Goal: Book appointment/travel/reservation

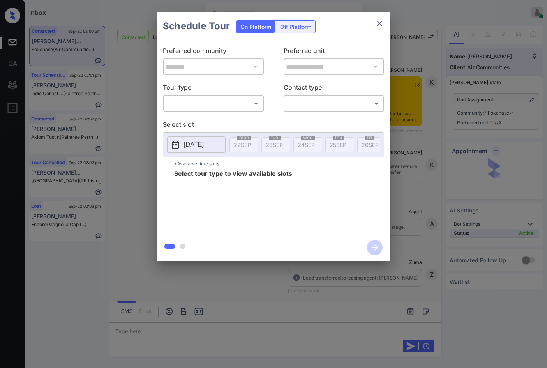
scroll to position [574, 0]
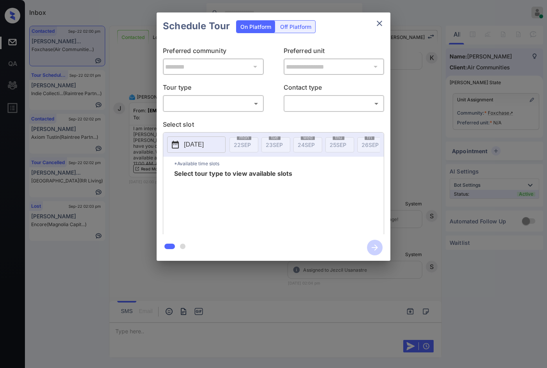
click at [241, 96] on div "​ ​" at bounding box center [213, 103] width 101 height 17
drag, startPoint x: 242, startPoint y: 112, endPoint x: 241, endPoint y: 118, distance: 6.0
click at [242, 112] on div "​ ​" at bounding box center [213, 103] width 101 height 17
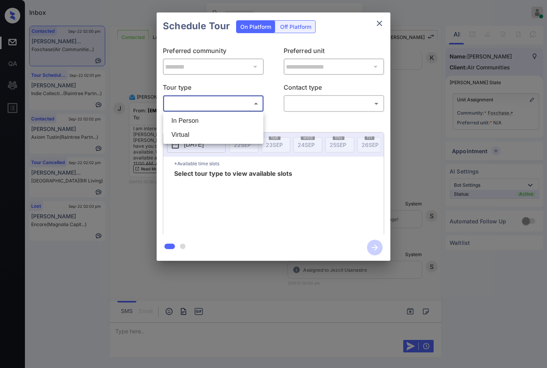
click at [239, 107] on body "Inbox Jezcil Usanastre Online Set yourself offline Set yourself on break Profil…" at bounding box center [273, 184] width 547 height 368
click at [229, 124] on li "In Person" at bounding box center [213, 121] width 96 height 14
type input "********"
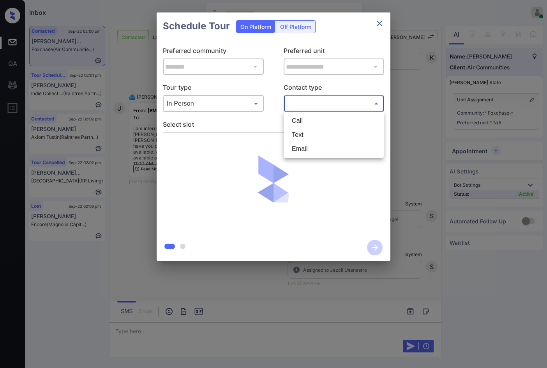
click at [291, 107] on body "Inbox Jezcil Usanastre Online Set yourself offline Set yourself on break Profil…" at bounding box center [273, 184] width 547 height 368
click at [296, 133] on li "Text" at bounding box center [333, 135] width 96 height 14
type input "****"
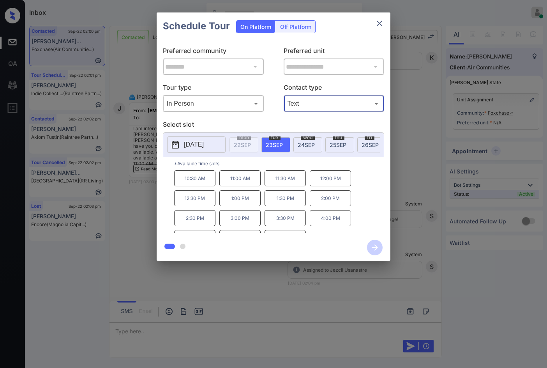
scroll to position [13, 0]
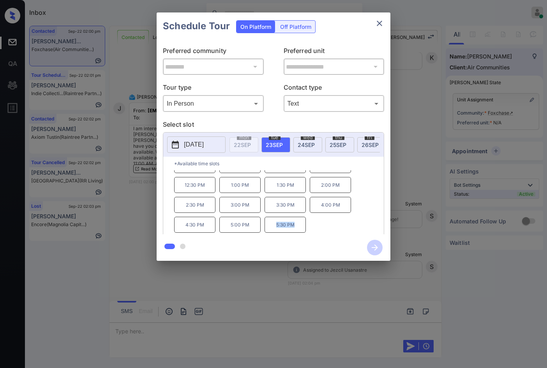
drag, startPoint x: 270, startPoint y: 232, endPoint x: 310, endPoint y: 232, distance: 40.1
click at [310, 232] on div "10:30 AM 11:00 AM 11:30 AM 12:00 PM 12:30 PM 1:00 PM 1:30 PM 2:00 PM 2:30 PM 3:…" at bounding box center [278, 201] width 209 height 62
copy p "5:30 PM"
click at [129, 262] on div "**********" at bounding box center [273, 136] width 547 height 273
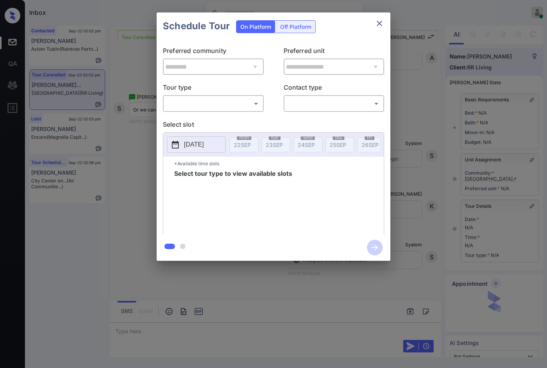
scroll to position [25, 0]
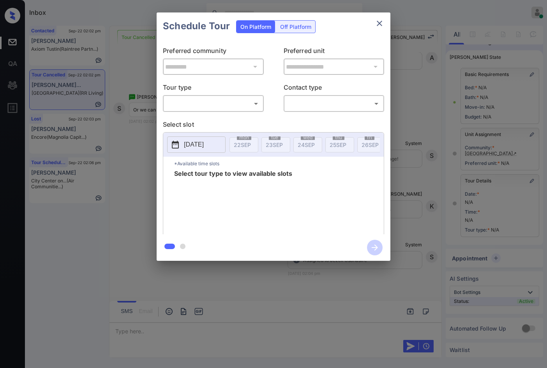
click at [222, 105] on body "Inbox Jezcil Usanastre Online Set yourself offline Set yourself on break Profil…" at bounding box center [273, 184] width 547 height 368
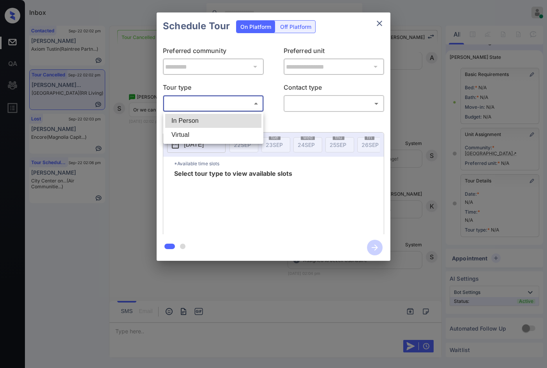
click at [222, 115] on li "In Person" at bounding box center [213, 121] width 96 height 14
type input "********"
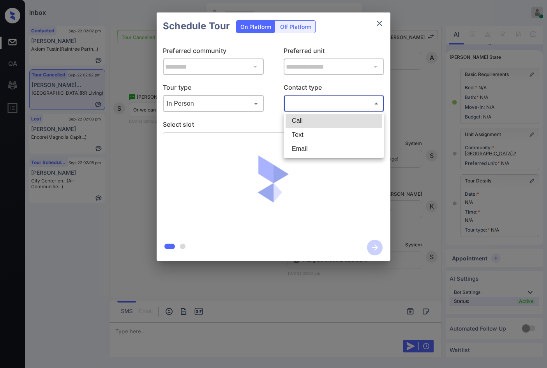
click at [308, 103] on body "Inbox Jezcil Usanastre Online Set yourself offline Set yourself on break Profil…" at bounding box center [273, 184] width 547 height 368
click at [310, 127] on li "Call" at bounding box center [333, 121] width 96 height 14
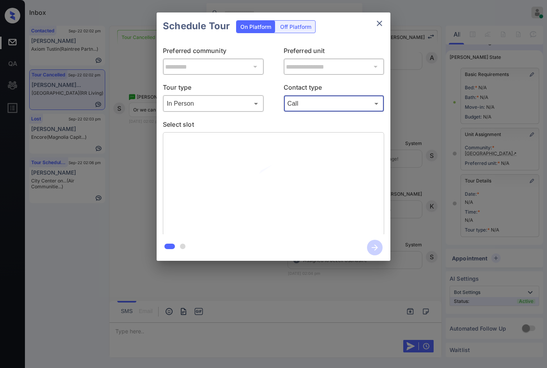
click at [317, 105] on body "Inbox Jezcil Usanastre Online Set yourself offline Set yourself on break Profil…" at bounding box center [273, 184] width 547 height 368
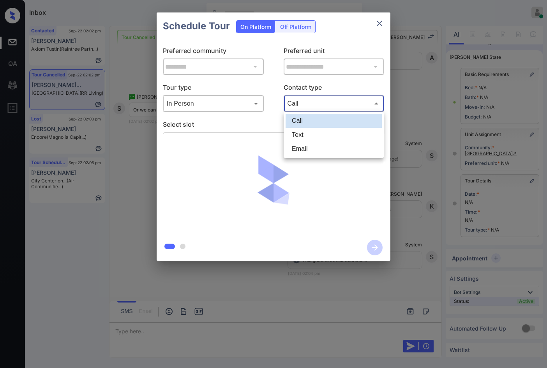
click at [316, 140] on li "Text" at bounding box center [333, 135] width 96 height 14
type input "****"
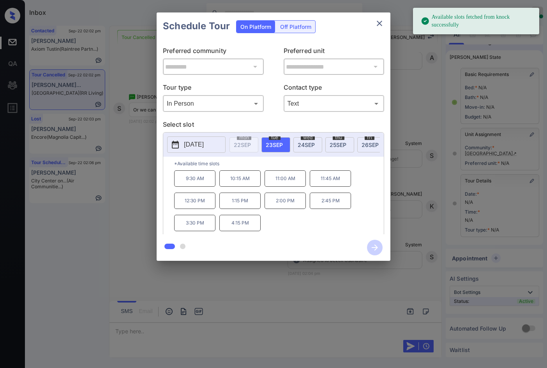
click at [311, 137] on span "wed" at bounding box center [308, 137] width 14 height 5
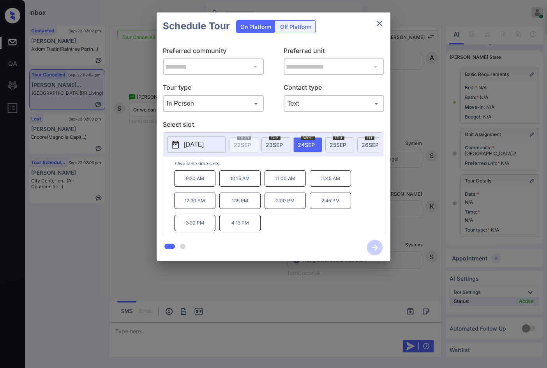
click at [332, 145] on span "25 SEP" at bounding box center [337, 144] width 17 height 7
click at [363, 144] on span "26 SEP" at bounding box center [369, 144] width 17 height 7
click at [309, 145] on span "27 SEP" at bounding box center [310, 144] width 17 height 7
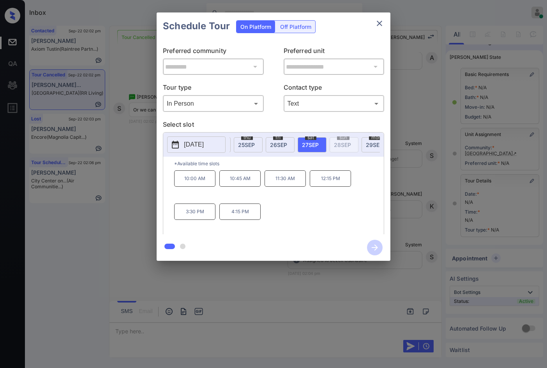
click at [246, 142] on span "25 SEP" at bounding box center [246, 144] width 17 height 7
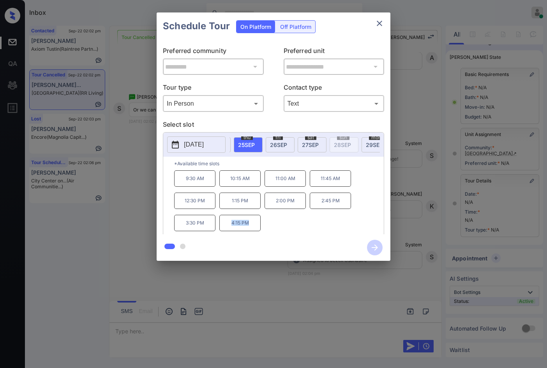
drag, startPoint x: 225, startPoint y: 229, endPoint x: 265, endPoint y: 229, distance: 40.5
click at [265, 229] on div "9:30 AM 10:15 AM 11:00 AM 11:45 AM 12:30 PM 1:15 PM 2:00 PM 2:45 PM 3:30 PM 4:1…" at bounding box center [278, 201] width 209 height 62
copy p "4:15 PM"
click at [144, 206] on div "**********" at bounding box center [273, 136] width 547 height 273
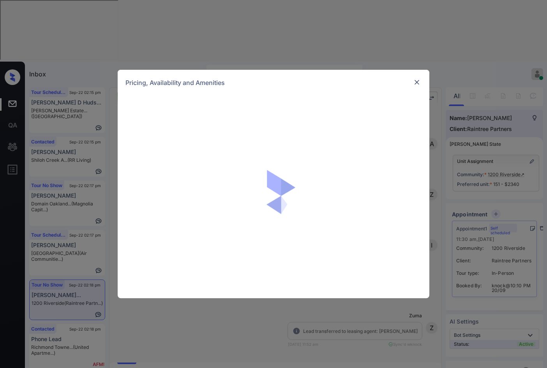
scroll to position [1295, 0]
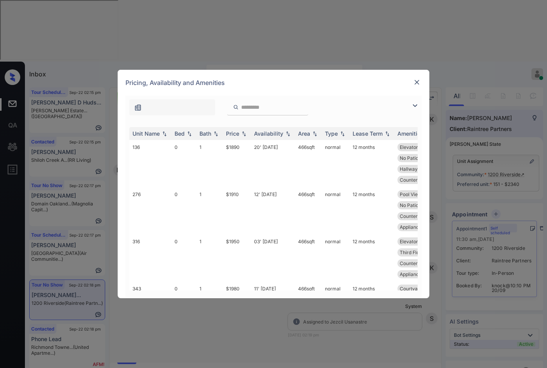
click at [412, 107] on img at bounding box center [414, 105] width 9 height 9
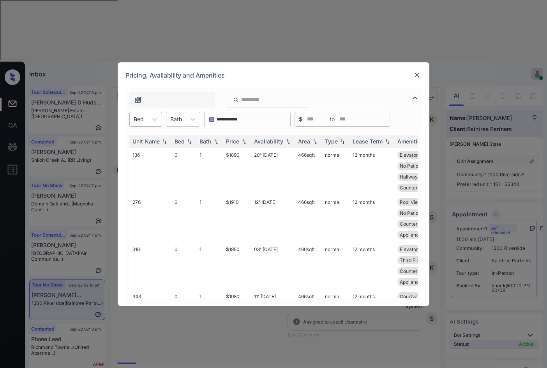
click at [140, 116] on div at bounding box center [139, 119] width 10 height 8
click at [142, 136] on div "0" at bounding box center [145, 138] width 33 height 14
click at [151, 120] on div "0 Bed" at bounding box center [141, 118] width 23 height 11
click at [145, 147] on div "1" at bounding box center [148, 152] width 38 height 14
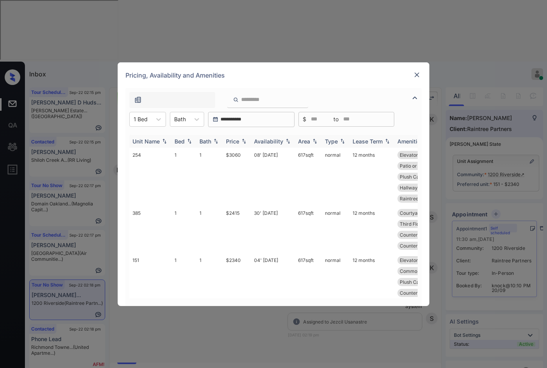
click at [247, 141] on img at bounding box center [244, 140] width 8 height 5
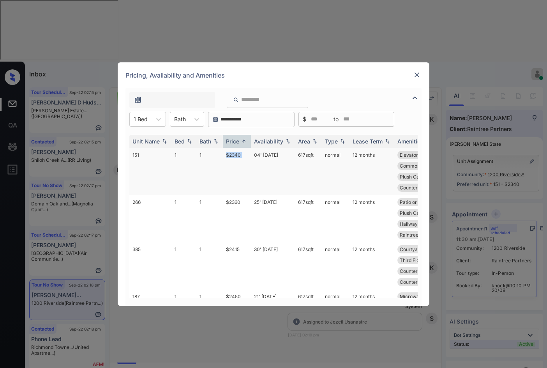
drag, startPoint x: 247, startPoint y: 164, endPoint x: 252, endPoint y: 163, distance: 5.5
click at [252, 163] on tr "151 1 1 $2340 04' Sep 25 617 sqft normal 12 months Elevator Proxim... First Flo…" at bounding box center [332, 171] width 407 height 47
copy tr "$2340"
click at [258, 157] on td "04' Sep 25" at bounding box center [273, 171] width 44 height 47
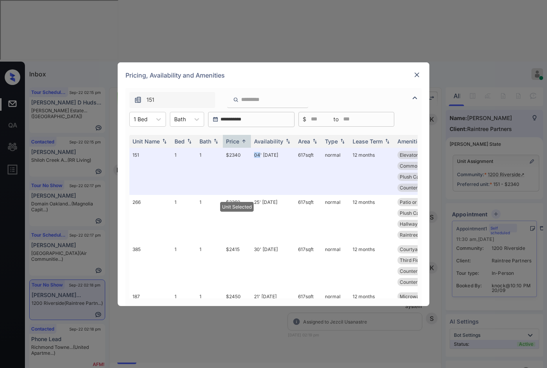
click at [414, 79] on div at bounding box center [416, 75] width 9 height 10
click at [415, 78] on img at bounding box center [417, 75] width 8 height 8
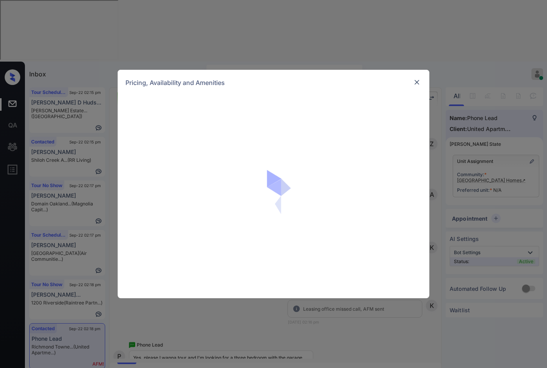
scroll to position [765, 0]
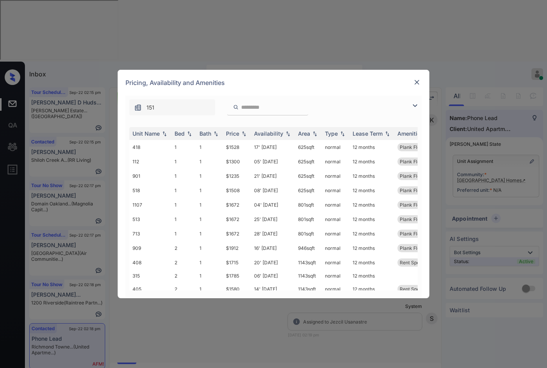
click at [415, 101] on div at bounding box center [416, 105] width 9 height 9
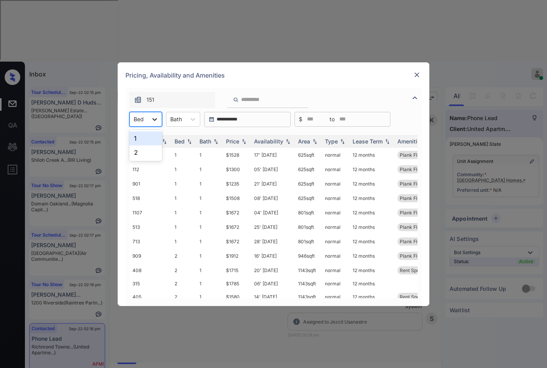
click at [156, 118] on icon at bounding box center [155, 119] width 8 height 8
click at [413, 78] on img at bounding box center [417, 75] width 8 height 8
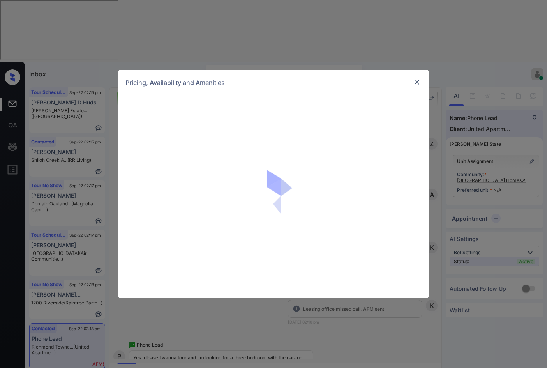
scroll to position [740, 0]
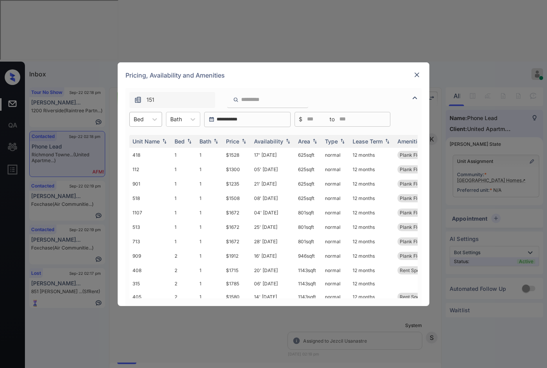
click at [145, 123] on div "Bed" at bounding box center [139, 118] width 18 height 11
click at [150, 155] on div "2" at bounding box center [145, 152] width 33 height 14
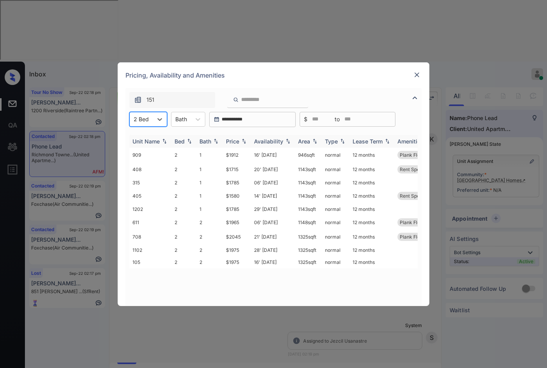
click at [245, 142] on img at bounding box center [244, 140] width 8 height 5
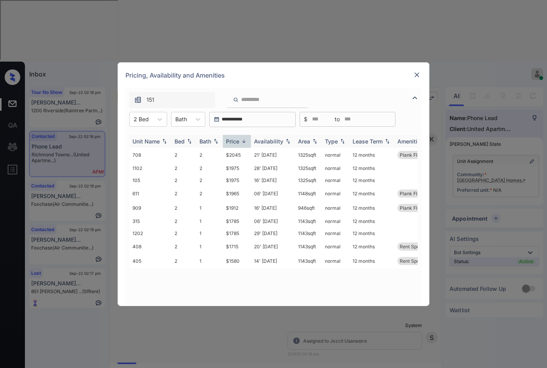
click at [245, 142] on img at bounding box center [244, 141] width 8 height 6
drag, startPoint x: 223, startPoint y: 153, endPoint x: 244, endPoint y: 154, distance: 21.4
click at [244, 154] on td "$1580" at bounding box center [237, 155] width 28 height 14
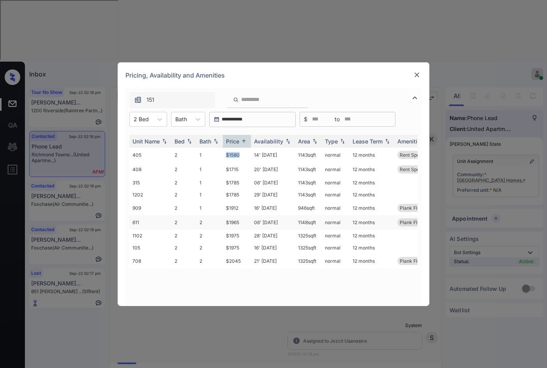
copy td "$1580"
drag, startPoint x: 222, startPoint y: 221, endPoint x: 244, endPoint y: 224, distance: 22.9
click at [244, 224] on tr "611 2 2 $1965 06' Sep 25 1148 sqft normal 12 months Plank Flooring" at bounding box center [332, 222] width 407 height 14
copy tr "$1965"
click at [416, 77] on img at bounding box center [417, 75] width 8 height 8
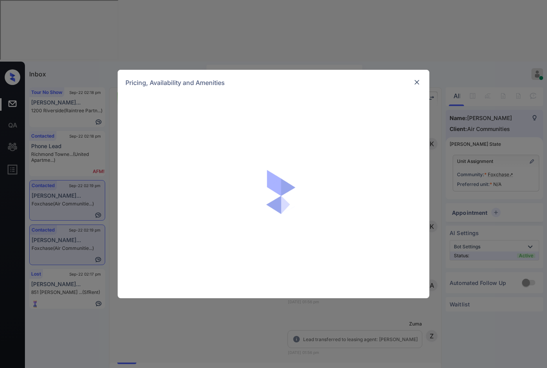
scroll to position [601, 0]
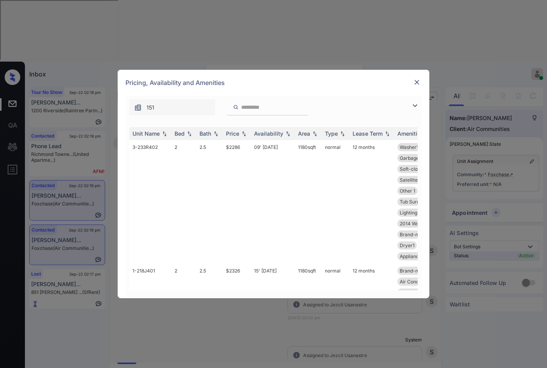
click at [415, 108] on img at bounding box center [414, 105] width 9 height 9
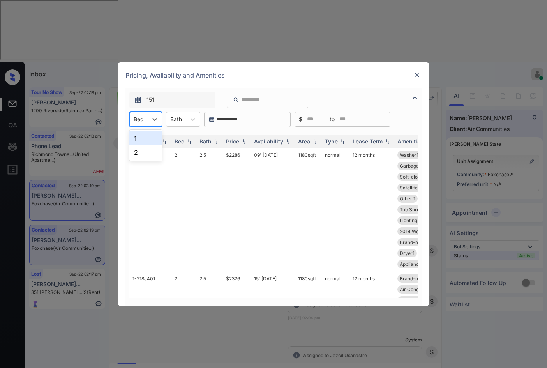
drag, startPoint x: 138, startPoint y: 123, endPoint x: 140, endPoint y: 129, distance: 6.4
click at [138, 123] on div "Bed" at bounding box center [139, 118] width 18 height 11
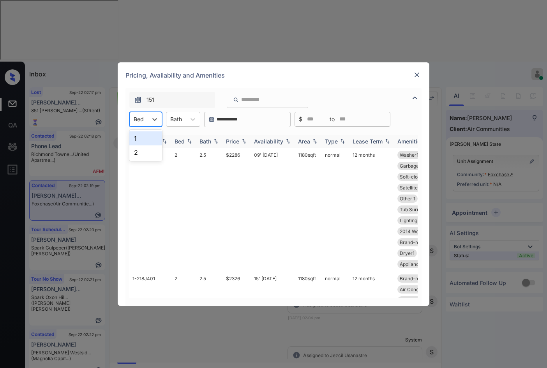
drag, startPoint x: 150, startPoint y: 140, endPoint x: 205, endPoint y: 144, distance: 55.5
click at [150, 140] on div "1" at bounding box center [145, 138] width 33 height 14
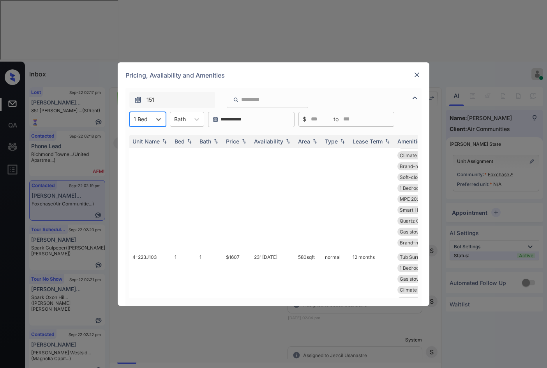
scroll to position [39, 0]
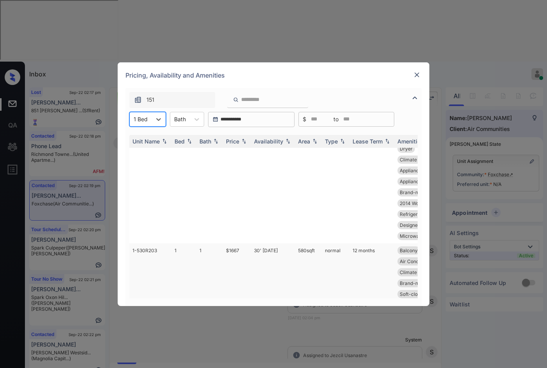
click at [266, 246] on td "30' May 25" at bounding box center [273, 304] width 44 height 123
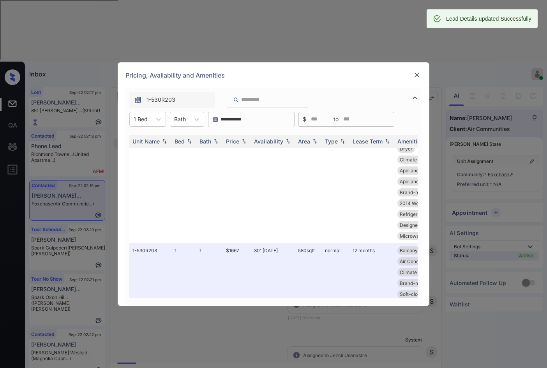
click at [412, 74] on div at bounding box center [416, 74] width 9 height 9
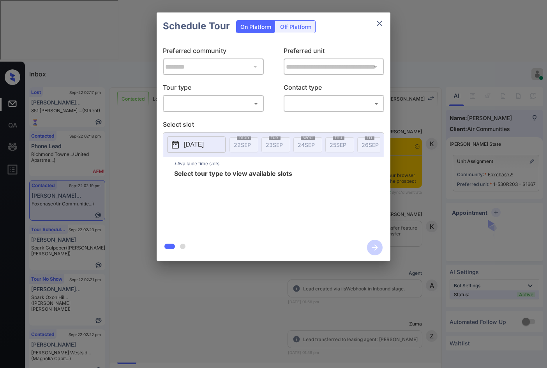
scroll to position [780, 0]
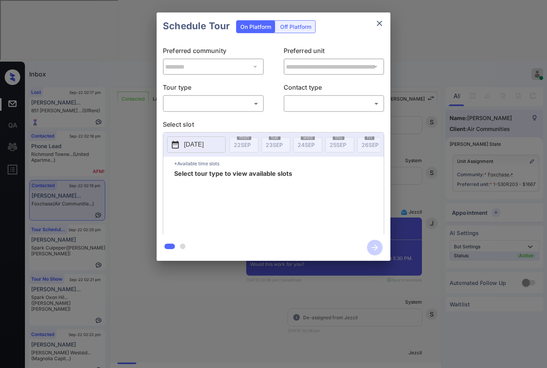
click at [246, 104] on body "Inbox Jezcil Usanastre Online Set yourself offline Set yourself on break Profil…" at bounding box center [273, 184] width 547 height 368
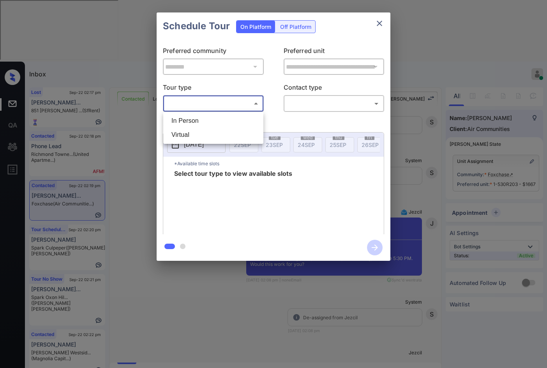
click at [238, 119] on li "In Person" at bounding box center [213, 121] width 96 height 14
type input "********"
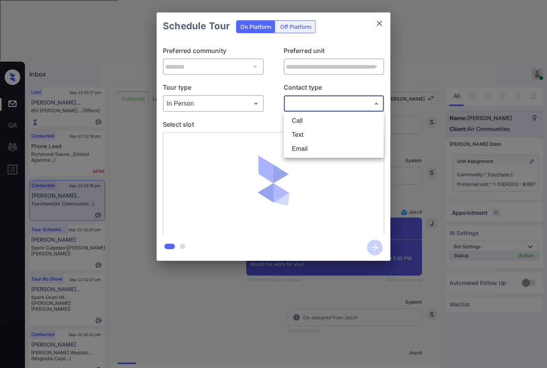
click at [301, 103] on body "Inbox Jezcil Usanastre Online Set yourself offline Set yourself on break Profil…" at bounding box center [273, 184] width 547 height 368
click at [306, 144] on li "Email" at bounding box center [333, 149] width 96 height 14
type input "*****"
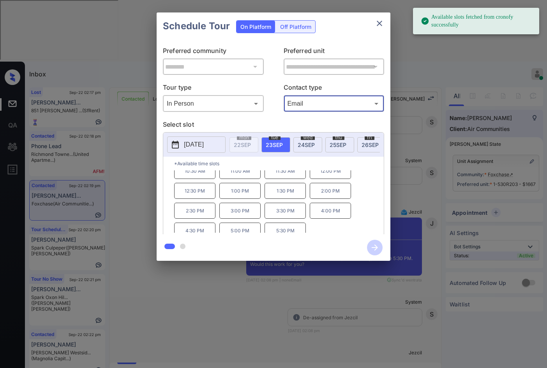
scroll to position [13, 0]
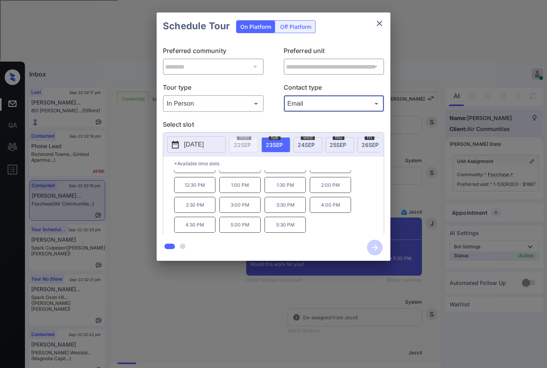
click at [123, 182] on div "**********" at bounding box center [273, 136] width 547 height 273
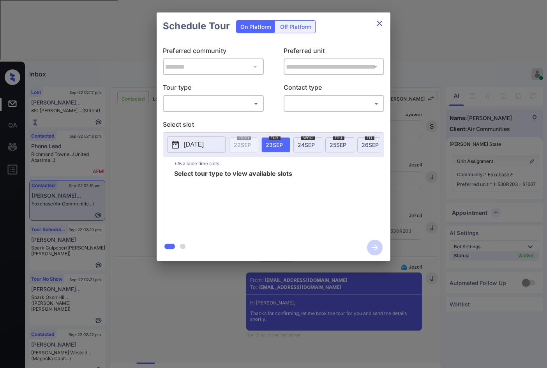
scroll to position [1493, 0]
click at [223, 97] on div "​ ​" at bounding box center [213, 103] width 101 height 17
click at [222, 109] on body "Inbox Jezcil Usanastre Online Set yourself offline Set yourself on break Profil…" at bounding box center [273, 184] width 547 height 368
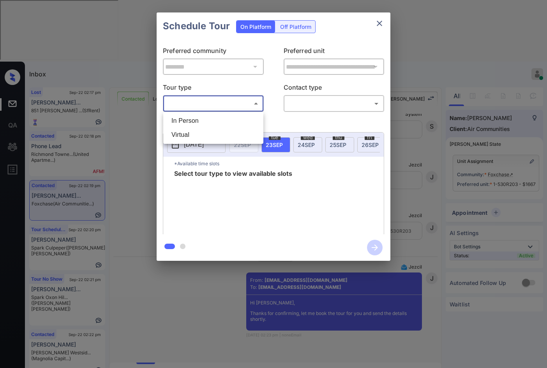
click at [215, 117] on li "In Person" at bounding box center [213, 121] width 96 height 14
type input "********"
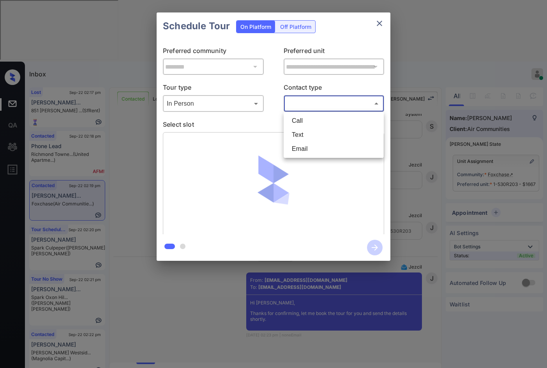
drag, startPoint x: 299, startPoint y: 104, endPoint x: 296, endPoint y: 129, distance: 25.5
click at [299, 104] on body "Inbox Jezcil Usanastre Online Set yourself offline Set yourself on break Profil…" at bounding box center [273, 184] width 547 height 368
click at [305, 148] on li "Email" at bounding box center [333, 149] width 96 height 14
type input "*****"
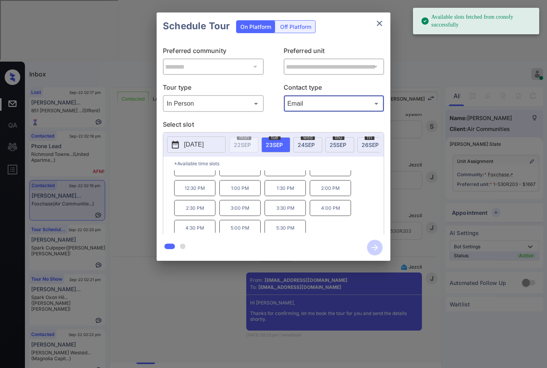
scroll to position [13, 0]
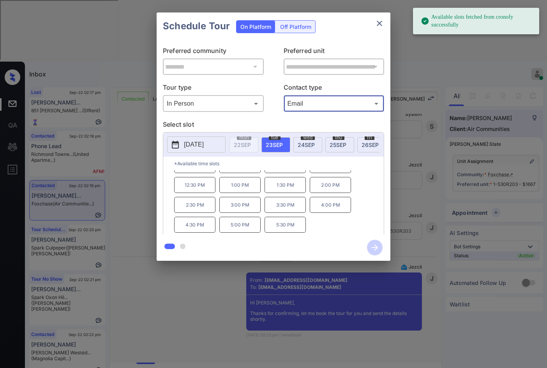
drag, startPoint x: 300, startPoint y: 224, endPoint x: 304, endPoint y: 227, distance: 5.0
click at [300, 224] on p "5:30 PM" at bounding box center [284, 224] width 41 height 16
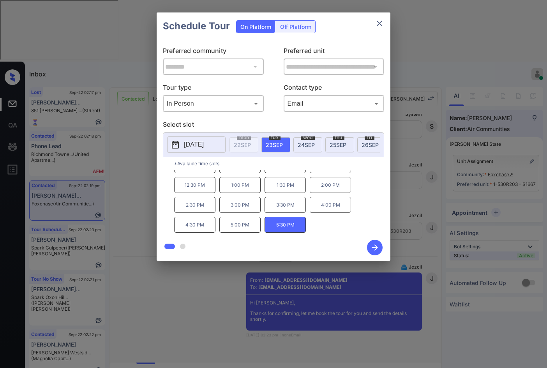
click at [381, 251] on icon "button" at bounding box center [375, 247] width 16 height 16
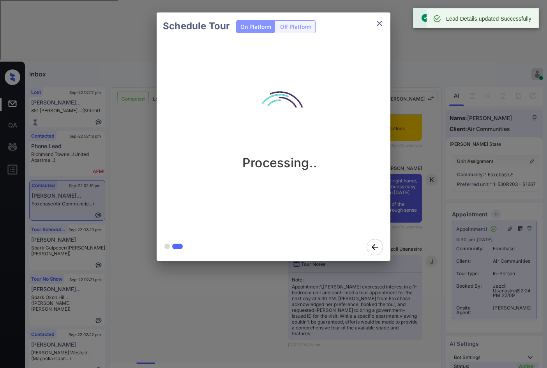
scroll to position [1866, 0]
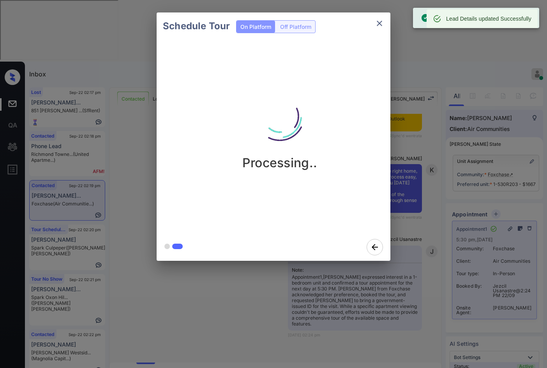
click at [154, 104] on div "Schedule Tour On Platform Off Platform Processing.." at bounding box center [273, 136] width 547 height 273
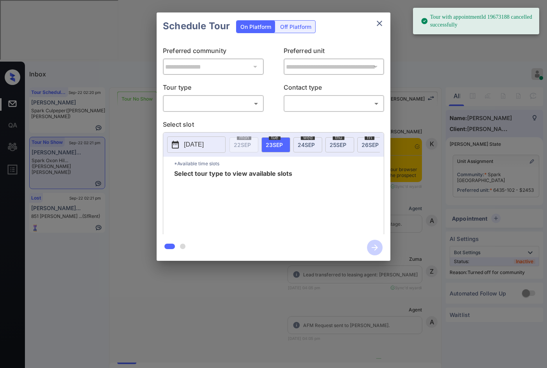
scroll to position [6793, 0]
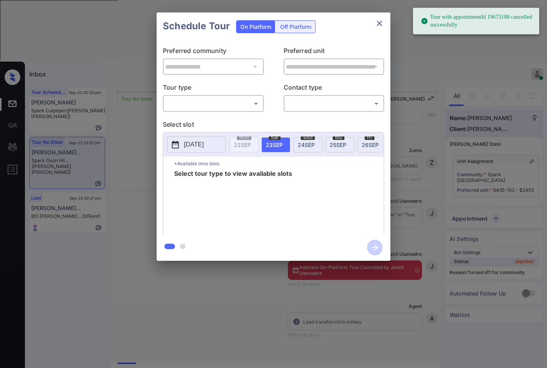
click at [219, 109] on body "Tour with appointmentId 19673188 cancelled successfully Inbox Jezcil Usanastre …" at bounding box center [273, 184] width 547 height 368
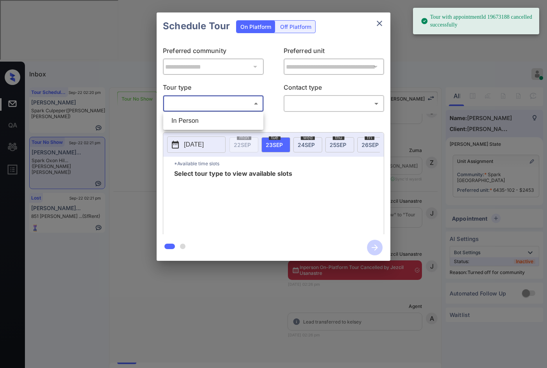
click at [210, 115] on li "In Person" at bounding box center [213, 121] width 96 height 14
type input "********"
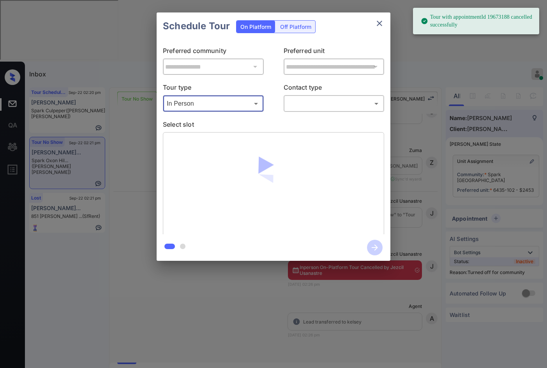
click at [333, 107] on body "Tour with appointmentId 19673188 cancelled successfully Inbox Jezcil Usanastre …" at bounding box center [273, 184] width 547 height 368
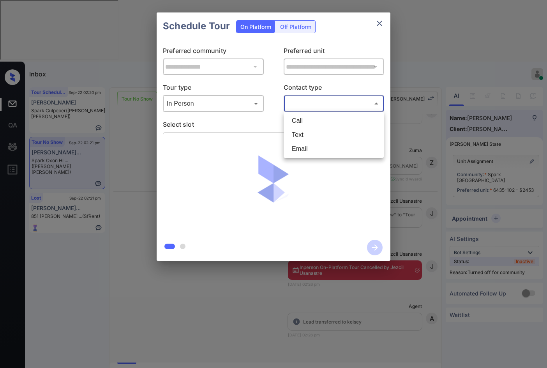
click at [324, 136] on li "Text" at bounding box center [333, 135] width 96 height 14
type input "****"
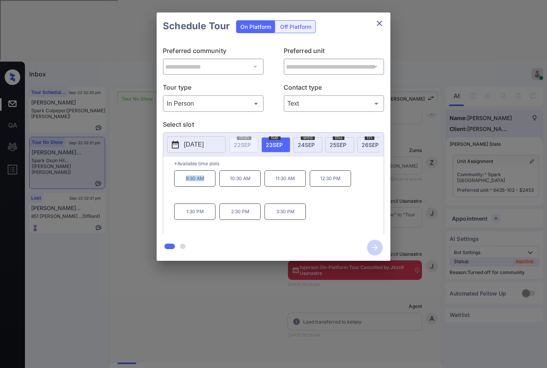
drag, startPoint x: 199, startPoint y: 185, endPoint x: 210, endPoint y: 184, distance: 11.7
click at [210, 184] on p "9:30 AM" at bounding box center [194, 178] width 41 height 16
copy p "9:30 AM"
drag, startPoint x: 336, startPoint y: 190, endPoint x: 346, endPoint y: 188, distance: 9.6
click at [350, 186] on p "12:30 PM" at bounding box center [330, 178] width 41 height 16
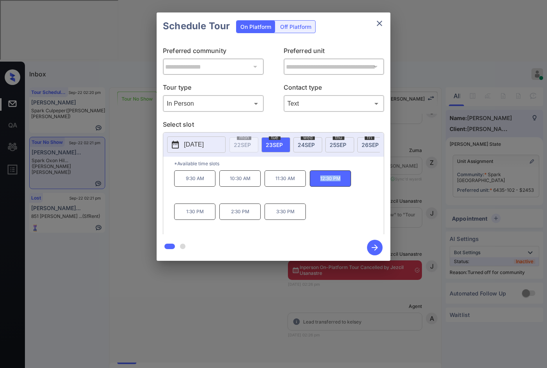
copy p "12:30 PM"
drag, startPoint x: 276, startPoint y: 219, endPoint x: 313, endPoint y: 220, distance: 37.0
click at [313, 220] on div "9:30 AM 10:30 AM 11:30 AM 12:30 PM 1:30 PM 2:30 PM 3:30 PM" at bounding box center [278, 201] width 209 height 62
copy p "3:30 PM"
click at [306, 283] on div at bounding box center [273, 184] width 547 height 368
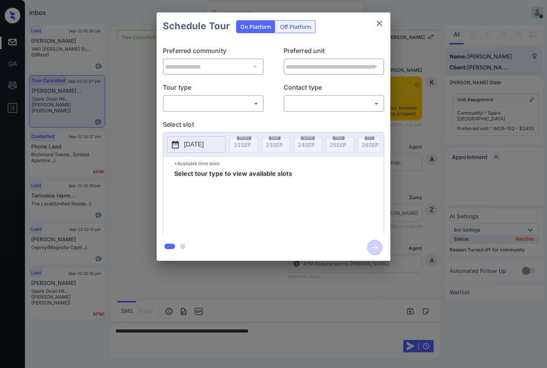
scroll to position [7140, 0]
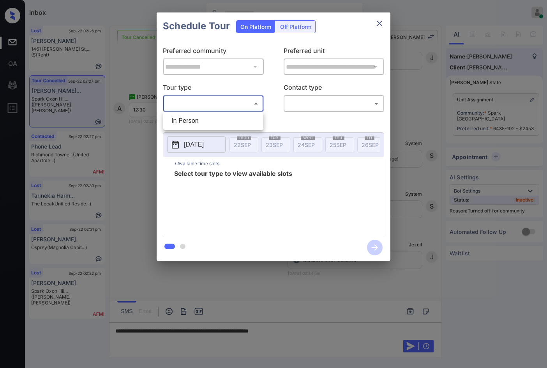
click at [244, 106] on body "Inbox Jezcil Usanastre Online Set yourself offline Set yourself on break Profil…" at bounding box center [273, 184] width 547 height 368
click at [243, 118] on li "In Person" at bounding box center [213, 121] width 96 height 14
type input "********"
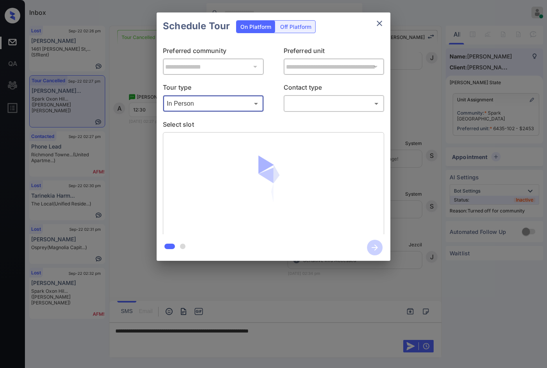
click at [306, 103] on body "Inbox Jezcil Usanastre Online Set yourself offline Set yourself on break Profil…" at bounding box center [273, 184] width 547 height 368
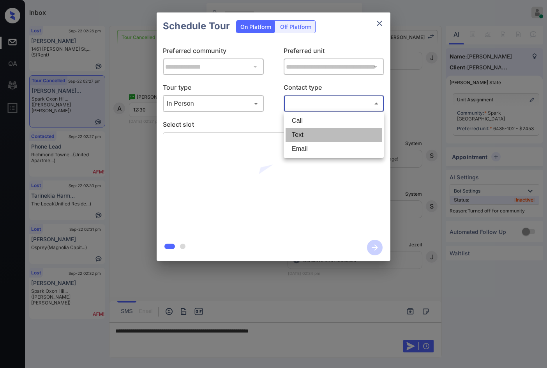
click at [311, 132] on li "Text" at bounding box center [333, 135] width 96 height 14
type input "****"
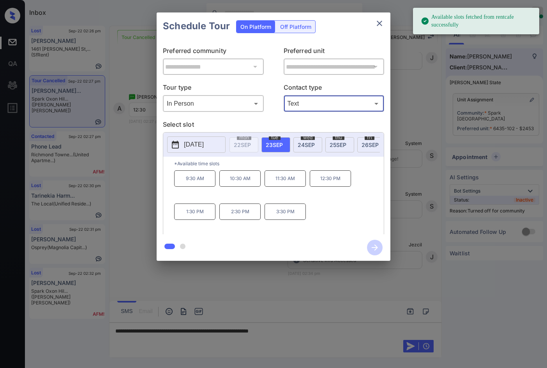
click at [392, 204] on div "**********" at bounding box center [273, 136] width 547 height 273
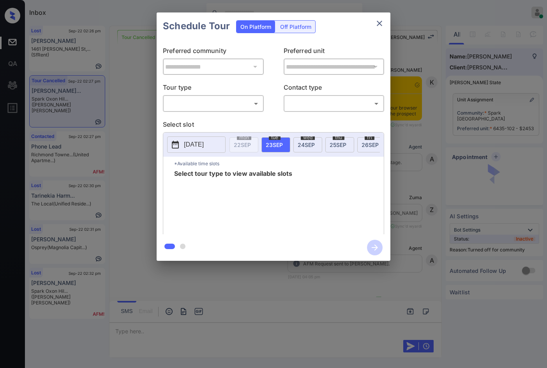
scroll to position [7186, 0]
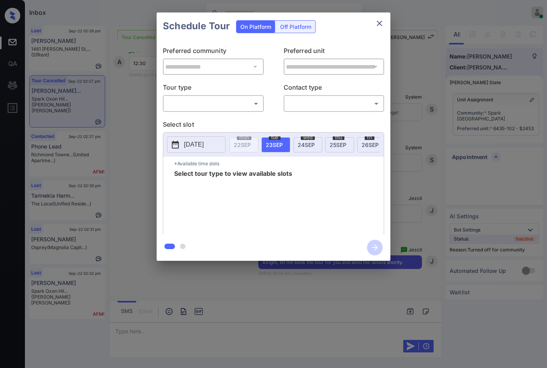
click at [213, 112] on div "​ ​" at bounding box center [213, 103] width 101 height 17
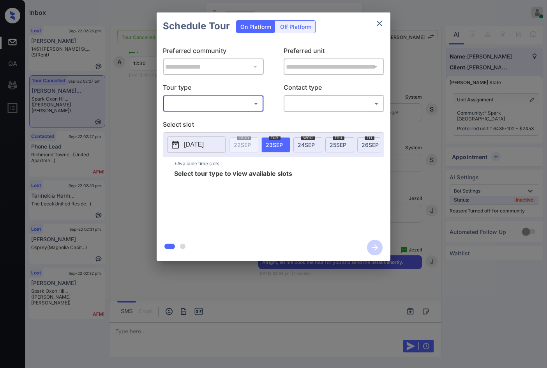
click at [223, 104] on body "Inbox Jezcil Usanastre Online Set yourself offline Set yourself on break Profil…" at bounding box center [273, 184] width 547 height 368
click at [220, 118] on li "In Person" at bounding box center [213, 121] width 96 height 14
type input "********"
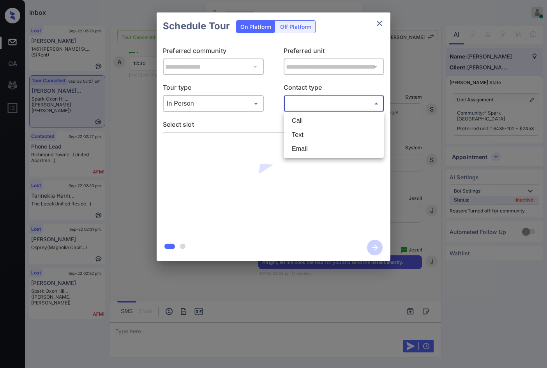
click at [334, 97] on body "Inbox Jezcil Usanastre Online Set yourself offline Set yourself on break Profil…" at bounding box center [273, 184] width 547 height 368
click at [336, 140] on li "Text" at bounding box center [333, 135] width 96 height 14
type input "****"
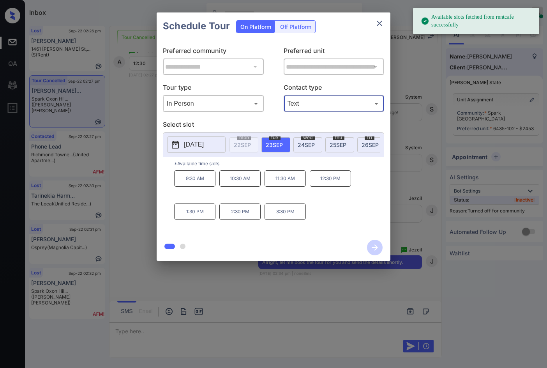
click at [320, 184] on p "12:30 PM" at bounding box center [330, 178] width 41 height 16
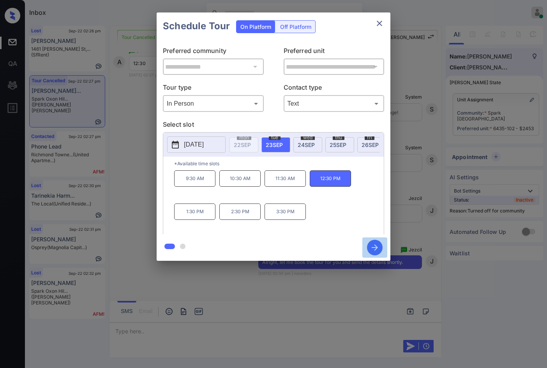
click at [378, 248] on icon "button" at bounding box center [375, 247] width 16 height 16
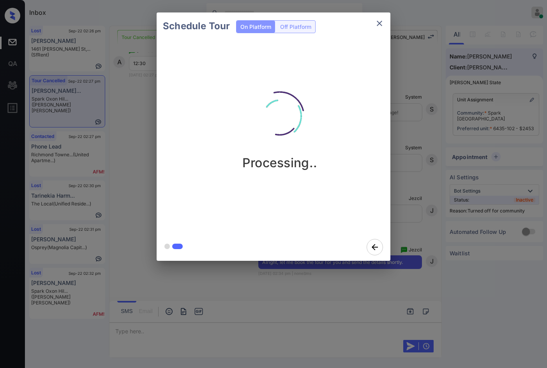
click at [358, 195] on div "Processing.." at bounding box center [280, 136] width 246 height 193
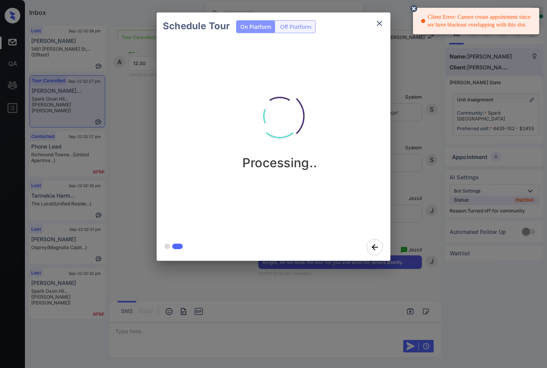
click at [456, 23] on div "Client Error: Cannot create appointment since we have blackout overlapping with…" at bounding box center [476, 21] width 112 height 22
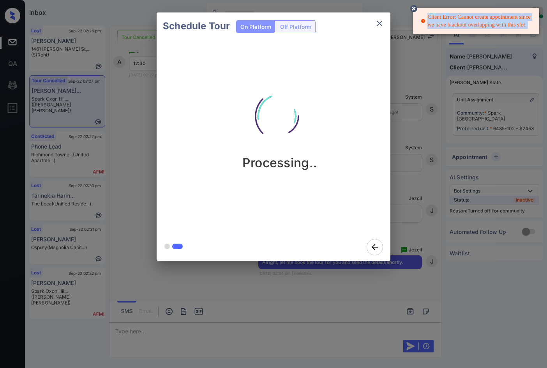
click at [456, 23] on div "Client Error: Cannot create appointment since we have blackout overlapping with…" at bounding box center [476, 21] width 112 height 22
copy div "Client Error: Cannot create appointment since we have blackout overlapping with…"
click at [382, 25] on icon "close" at bounding box center [379, 23] width 9 height 9
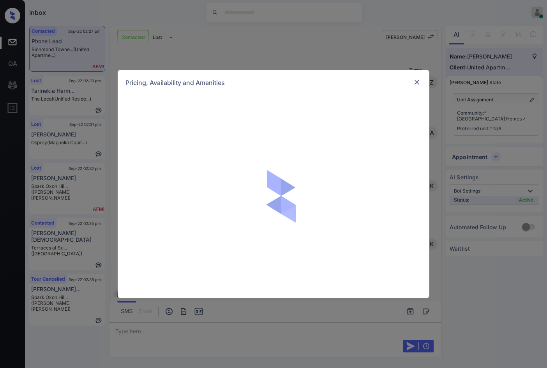
scroll to position [1056, 0]
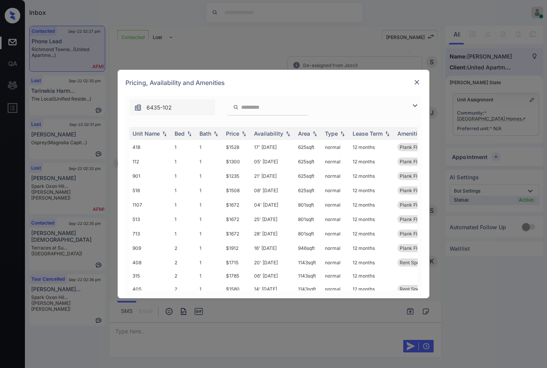
drag, startPoint x: 416, startPoint y: 104, endPoint x: 412, endPoint y: 106, distance: 4.4
click at [417, 104] on img at bounding box center [414, 105] width 9 height 9
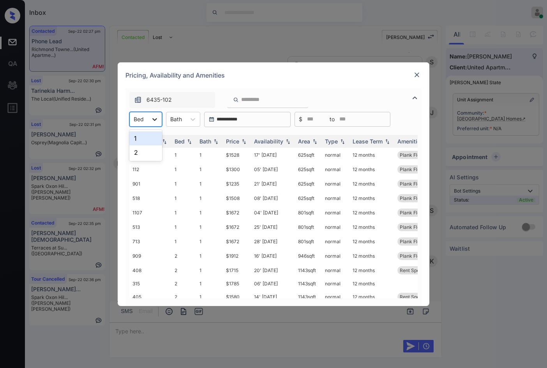
click at [153, 119] on icon at bounding box center [155, 119] width 8 height 8
click at [129, 148] on div "Unit Name Bed Bath Price Availability Area Type Lease Term Amenities 418 1 1 $1…" at bounding box center [273, 216] width 296 height 179
click at [139, 125] on div "Bed" at bounding box center [145, 119] width 33 height 15
click at [149, 151] on div "2" at bounding box center [145, 152] width 33 height 14
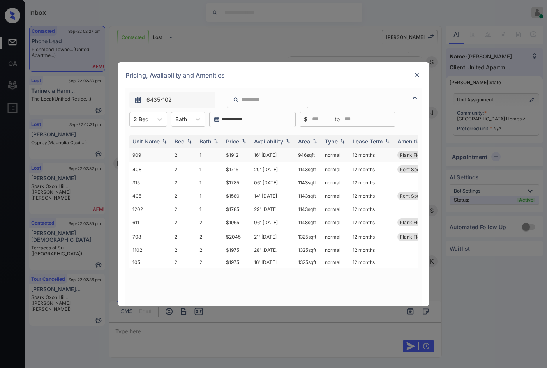
click at [241, 154] on td "$1912" at bounding box center [237, 155] width 28 height 14
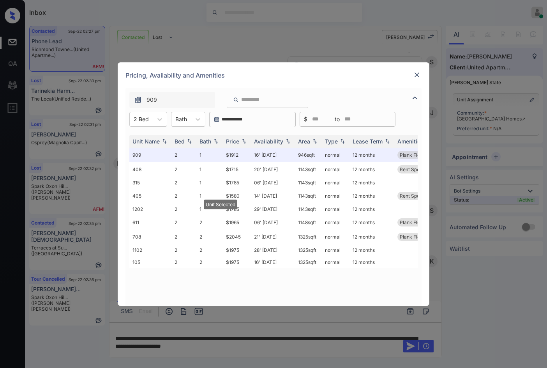
click at [424, 77] on div "Pricing, Availability and Amenities" at bounding box center [273, 75] width 311 height 26
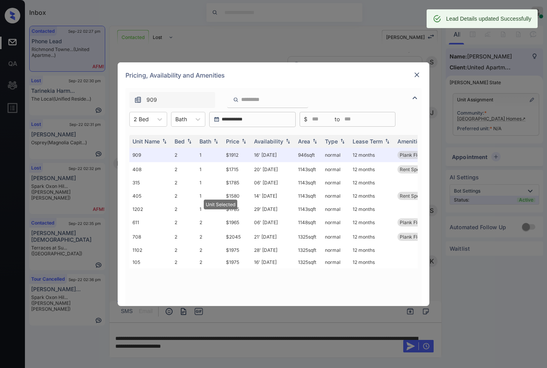
click at [420, 75] on img at bounding box center [417, 75] width 8 height 8
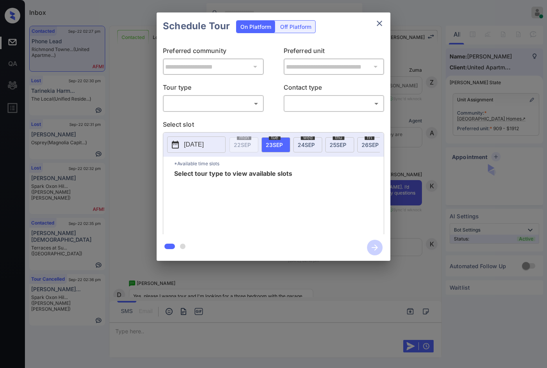
scroll to position [1251, 0]
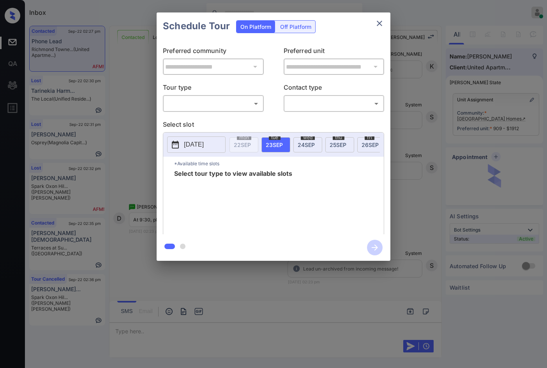
click at [245, 102] on body "Inbox Jezcil Usanastre Online Set yourself offline Set yourself on break Profil…" at bounding box center [273, 184] width 547 height 368
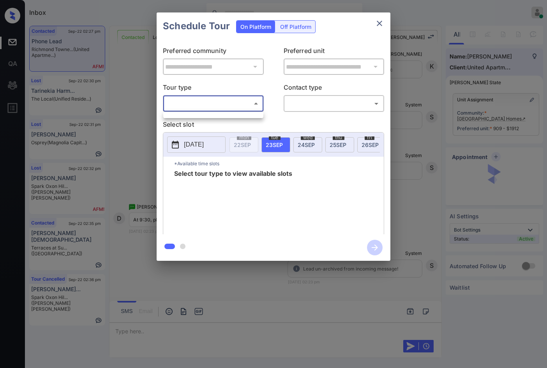
click at [231, 115] on ul at bounding box center [213, 114] width 100 height 4
drag, startPoint x: 245, startPoint y: 102, endPoint x: 162, endPoint y: 85, distance: 85.1
click at [245, 102] on div at bounding box center [273, 184] width 547 height 368
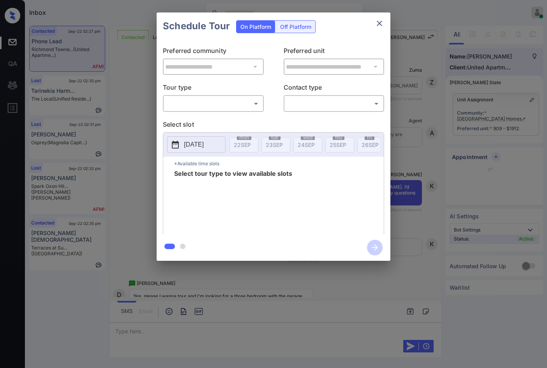
scroll to position [1875, 0]
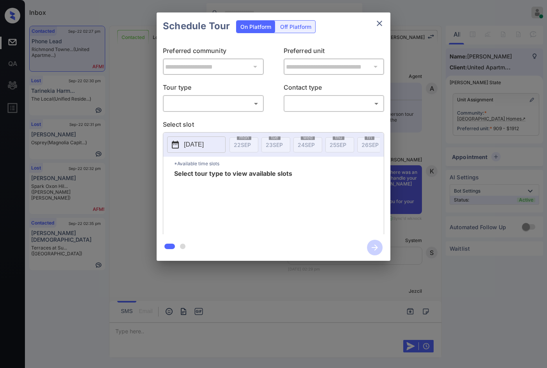
click at [190, 104] on body "Inbox Jezcil Usanastre Online Set yourself offline Set yourself on break Profil…" at bounding box center [273, 184] width 547 height 368
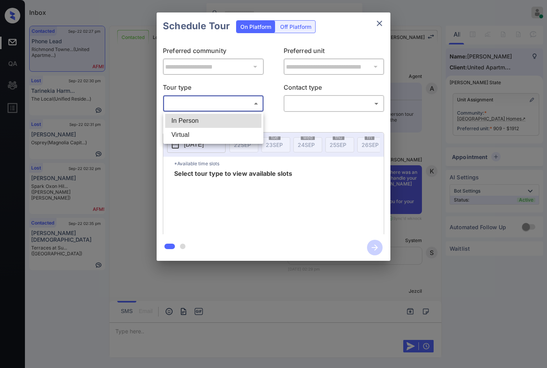
click at [202, 123] on li "In Person" at bounding box center [213, 121] width 96 height 14
type input "********"
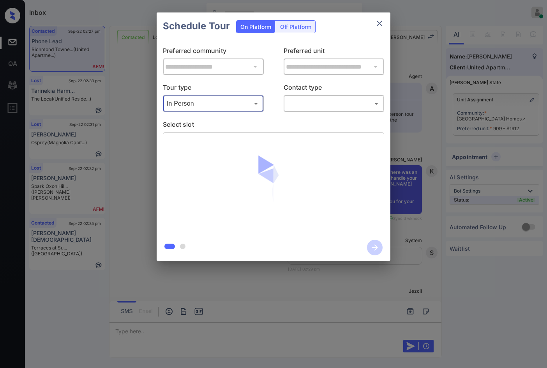
click at [315, 108] on body "Inbox Jezcil Usanastre Online Set yourself offline Set yourself on break Profil…" at bounding box center [273, 184] width 547 height 368
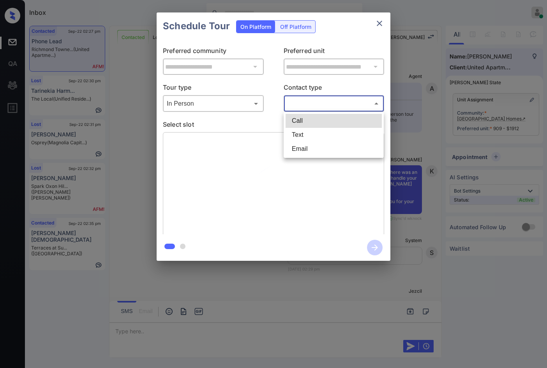
click at [322, 140] on li "Text" at bounding box center [333, 135] width 96 height 14
type input "****"
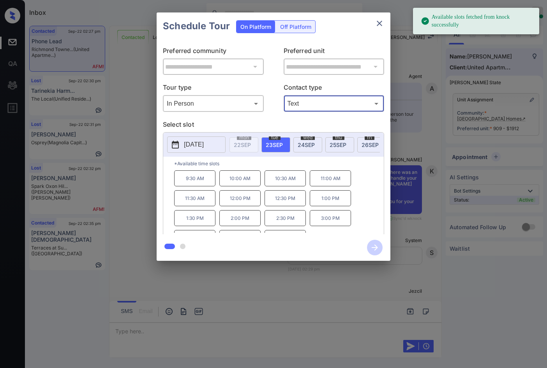
click at [187, 184] on p "9:30 AM" at bounding box center [194, 178] width 41 height 16
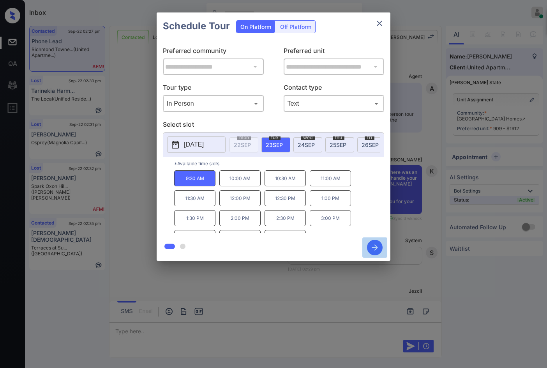
click at [371, 245] on icon "button" at bounding box center [375, 247] width 16 height 16
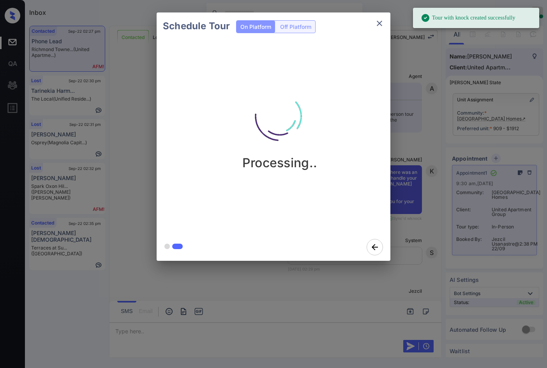
click at [143, 104] on div "Schedule Tour On Platform Off Platform Processing.." at bounding box center [273, 136] width 547 height 273
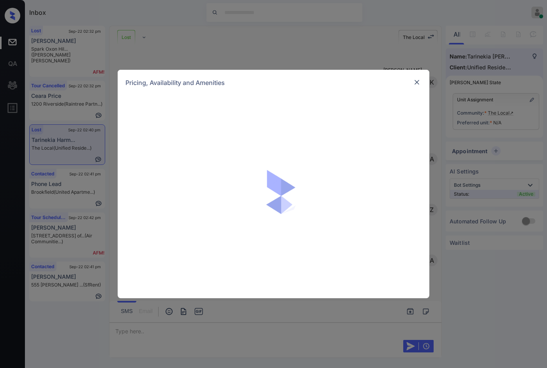
scroll to position [441, 0]
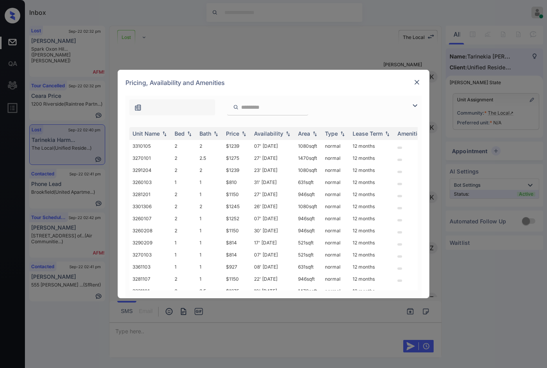
click at [414, 105] on img at bounding box center [414, 105] width 9 height 9
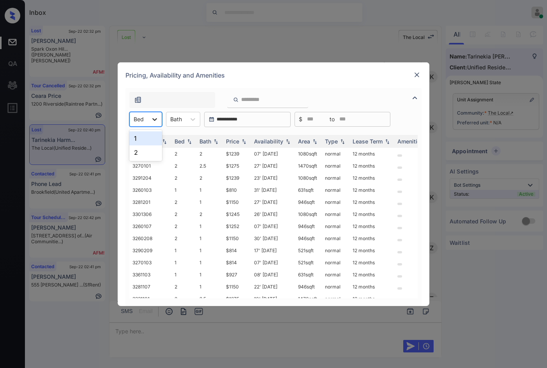
click at [149, 121] on div at bounding box center [155, 119] width 14 height 14
click at [152, 155] on div "2" at bounding box center [145, 152] width 33 height 14
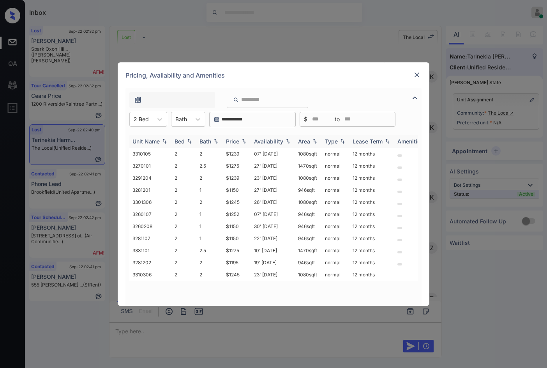
click at [244, 139] on img at bounding box center [244, 140] width 8 height 5
click at [244, 139] on img at bounding box center [244, 141] width 8 height 6
click at [237, 153] on td "$1150" at bounding box center [237, 154] width 28 height 12
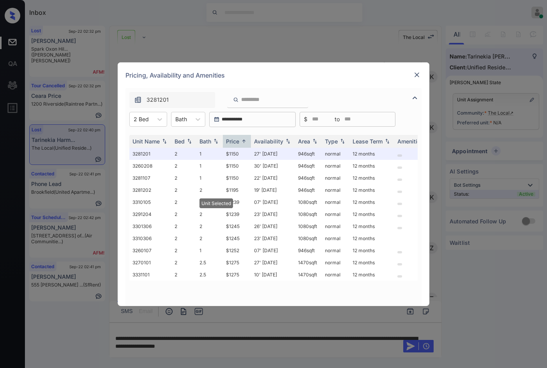
click at [416, 75] on img at bounding box center [417, 75] width 8 height 8
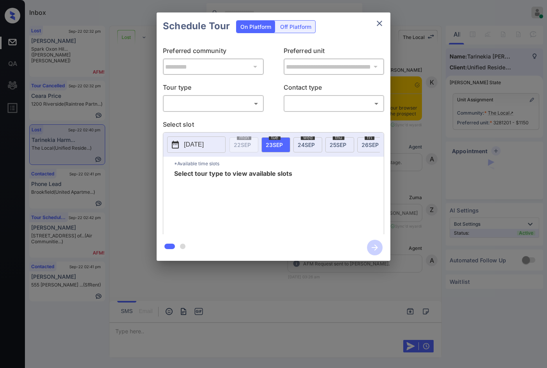
scroll to position [2172, 0]
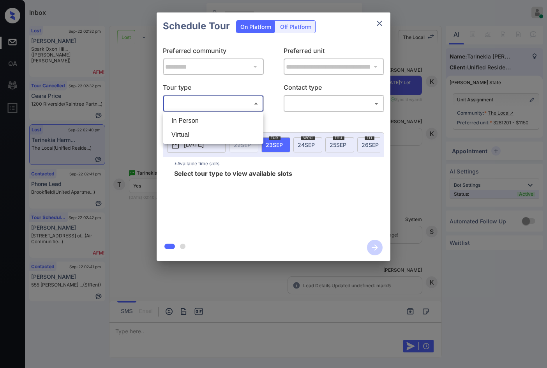
click at [237, 104] on body "Inbox Jezcil Usanastre Online Set yourself offline Set yourself on break Profil…" at bounding box center [273, 184] width 547 height 368
click at [225, 120] on li "In Person" at bounding box center [213, 121] width 96 height 14
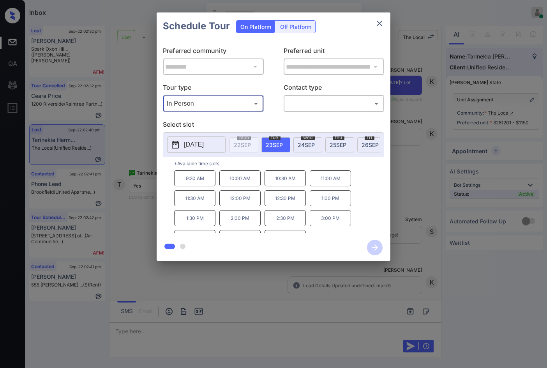
type input "********"
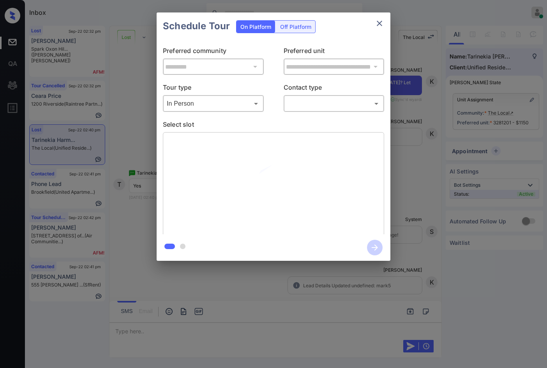
click at [361, 150] on div at bounding box center [273, 184] width 221 height 104
click at [400, 152] on div "**********" at bounding box center [273, 136] width 547 height 273
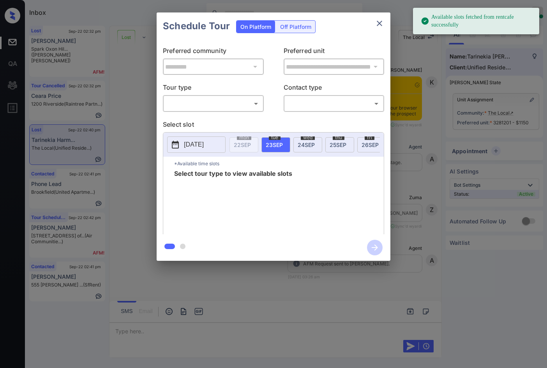
scroll to position [2172, 0]
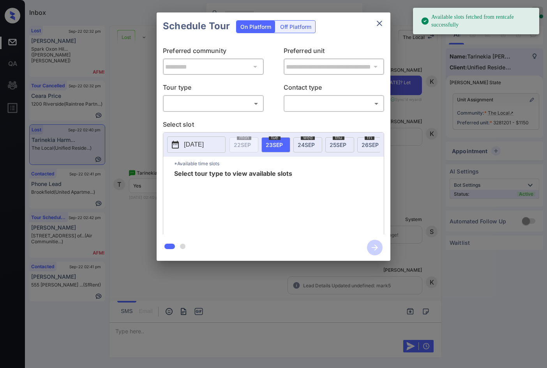
click at [190, 104] on body "Available slots fetched from rentcafe successfully Inbox Jezcil Usanastre Onlin…" at bounding box center [273, 184] width 547 height 368
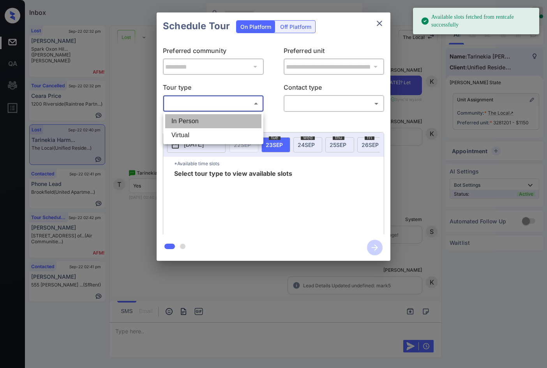
click at [194, 120] on li "In Person" at bounding box center [213, 121] width 96 height 14
type input "********"
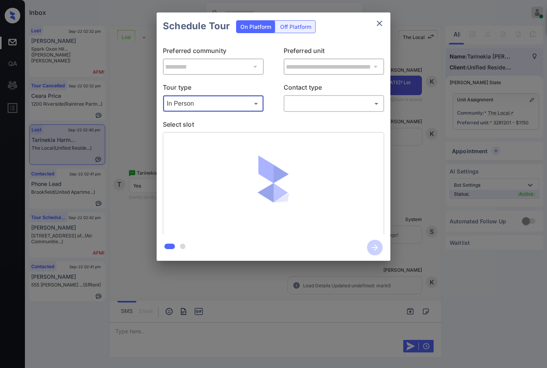
click at [303, 105] on body "Available slots fetched from rentcafe successfully Inbox Jezcil Usanastre Onlin…" at bounding box center [273, 184] width 547 height 368
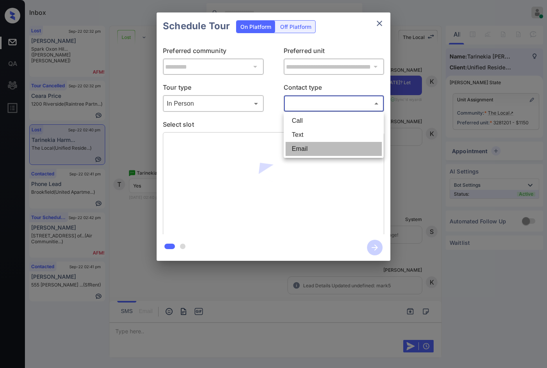
click at [304, 146] on li "Email" at bounding box center [333, 149] width 96 height 14
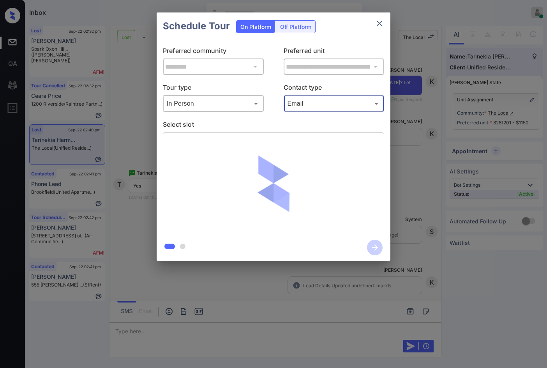
click at [317, 102] on body "Inbox Jezcil Usanastre Online Set yourself offline Set yourself on break Profil…" at bounding box center [273, 184] width 547 height 368
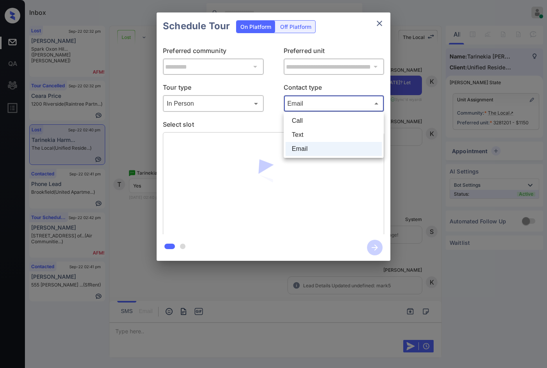
click at [320, 132] on li "Text" at bounding box center [333, 135] width 96 height 14
type input "****"
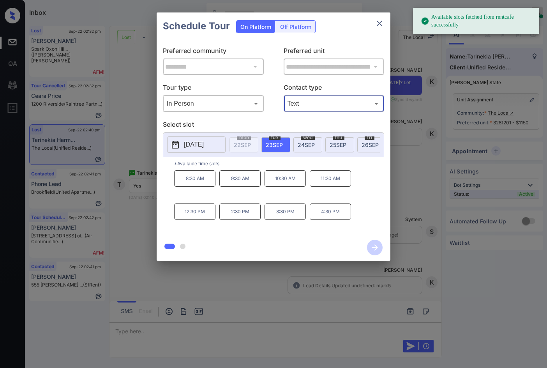
click at [132, 189] on div "**********" at bounding box center [273, 136] width 547 height 273
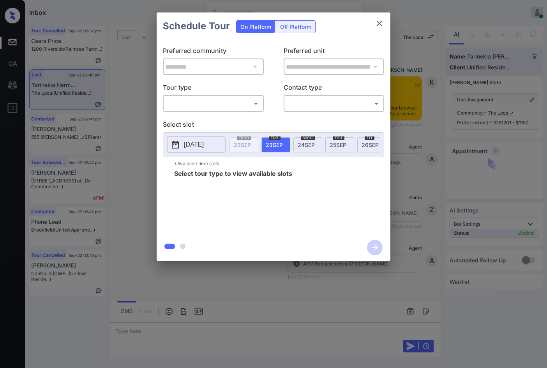
scroll to position [2133, 0]
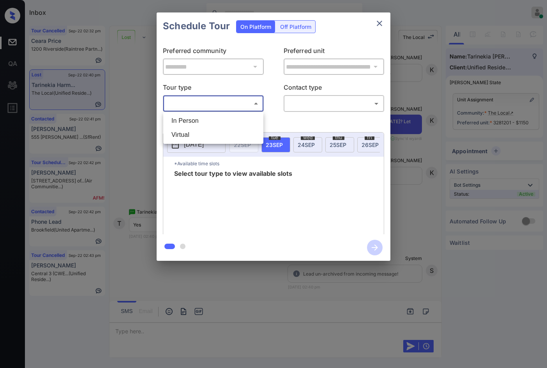
click at [234, 106] on body "Inbox Jezcil Usanastre Online Set yourself offline Set yourself on break Profil…" at bounding box center [273, 184] width 547 height 368
click at [227, 120] on li "In Person" at bounding box center [213, 121] width 96 height 14
type input "********"
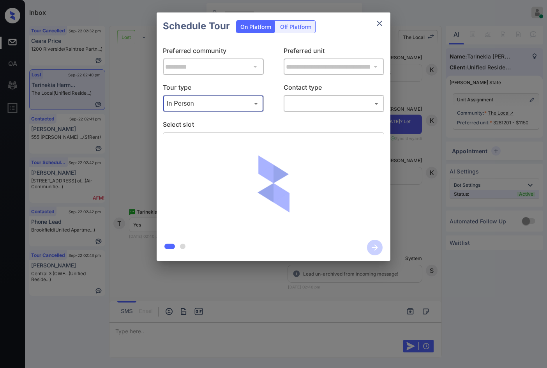
click at [291, 102] on body "Inbox Jezcil Usanastre Online Set yourself offline Set yourself on break Profil…" at bounding box center [273, 184] width 547 height 368
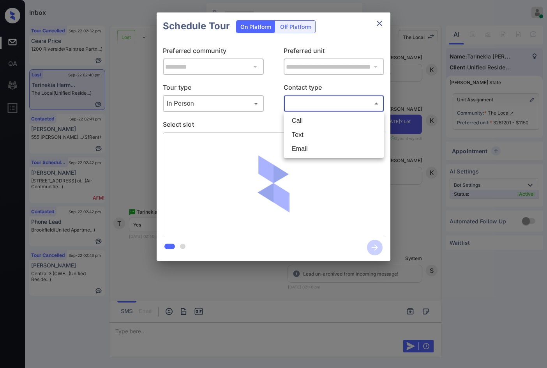
drag, startPoint x: 302, startPoint y: 132, endPoint x: 303, endPoint y: 136, distance: 4.1
click at [302, 132] on li "Text" at bounding box center [333, 135] width 96 height 14
type input "****"
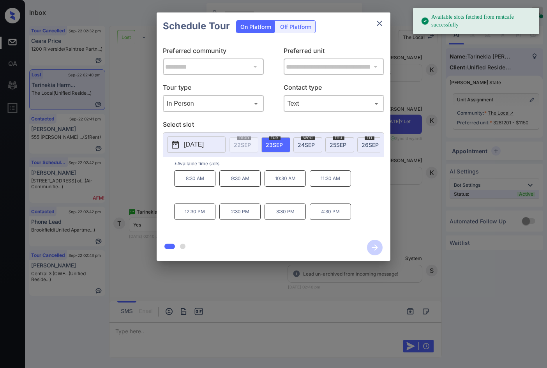
drag, startPoint x: 296, startPoint y: 185, endPoint x: 328, endPoint y: 212, distance: 42.0
click at [296, 185] on p "10:30 AM" at bounding box center [284, 178] width 41 height 16
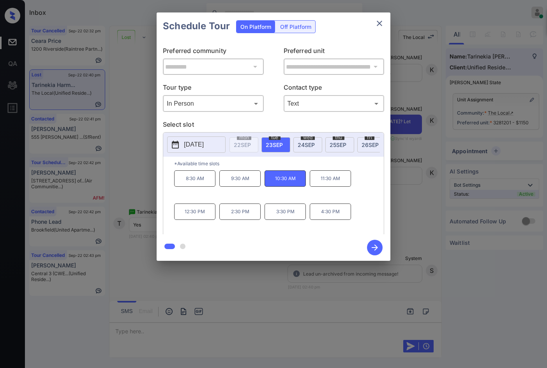
click at [381, 249] on icon "button" at bounding box center [375, 247] width 16 height 16
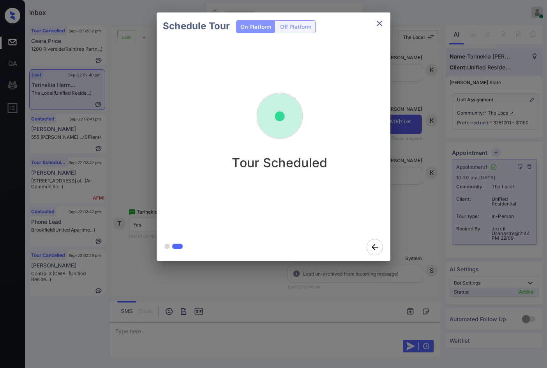
click at [153, 144] on div "Schedule Tour On Platform Off Platform Tour Scheduled" at bounding box center [273, 136] width 547 height 273
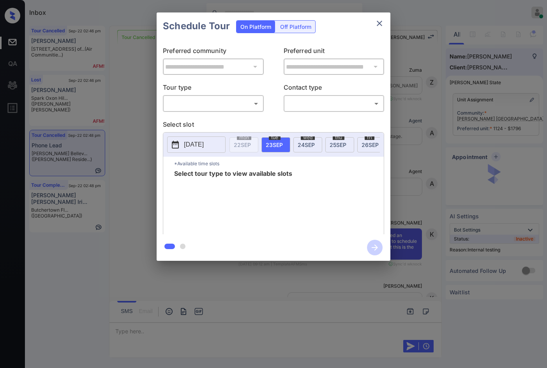
scroll to position [3529, 0]
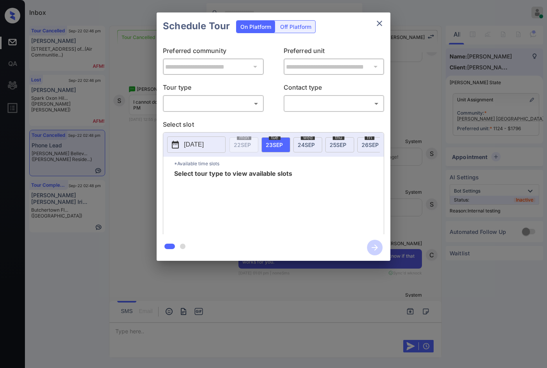
click at [232, 104] on body "Inbox Jezcil Usanastre Online Set yourself offline Set yourself on break Profil…" at bounding box center [273, 184] width 547 height 368
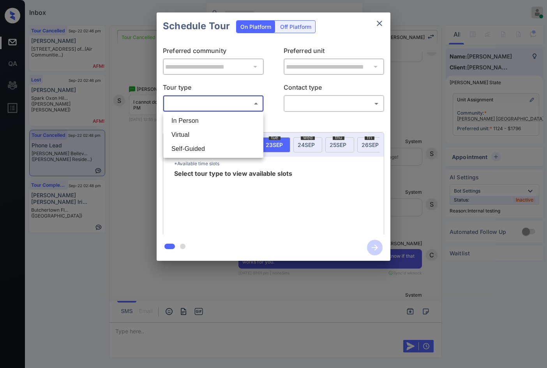
click at [232, 136] on li "Virtual" at bounding box center [213, 135] width 96 height 14
type input "*******"
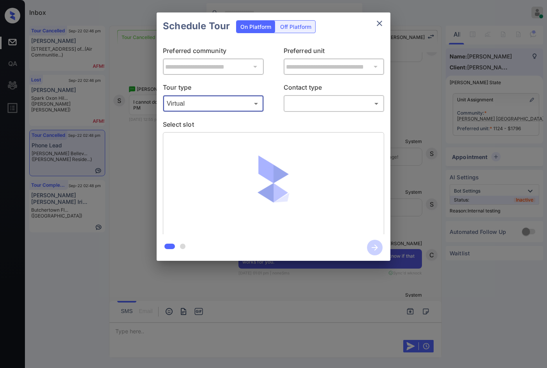
click at [301, 111] on div "​ ​" at bounding box center [333, 103] width 101 height 17
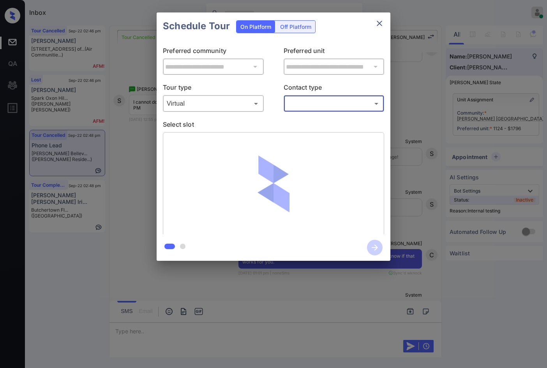
click at [309, 108] on body "Inbox Jezcil Usanastre Online Set yourself offline Set yourself on break Profil…" at bounding box center [273, 184] width 547 height 368
click at [313, 129] on li "Text" at bounding box center [333, 135] width 96 height 14
type input "****"
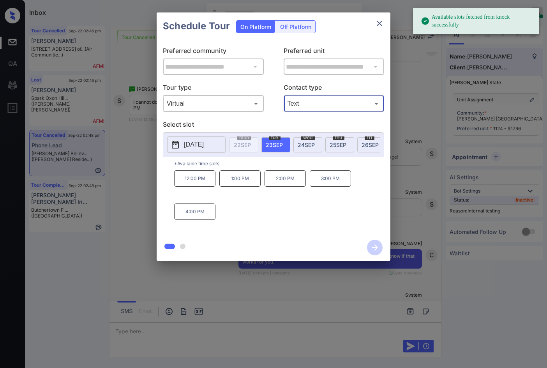
click at [368, 144] on span "26 SEP" at bounding box center [369, 144] width 17 height 7
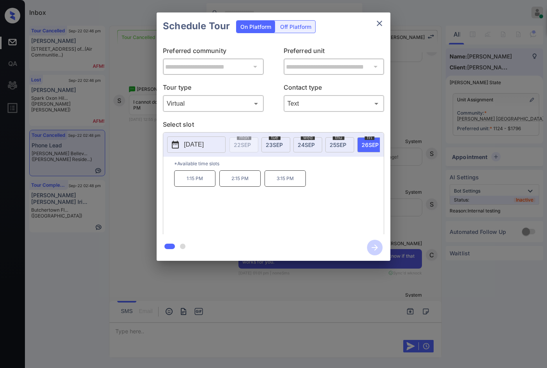
click at [404, 168] on div "**********" at bounding box center [273, 136] width 547 height 273
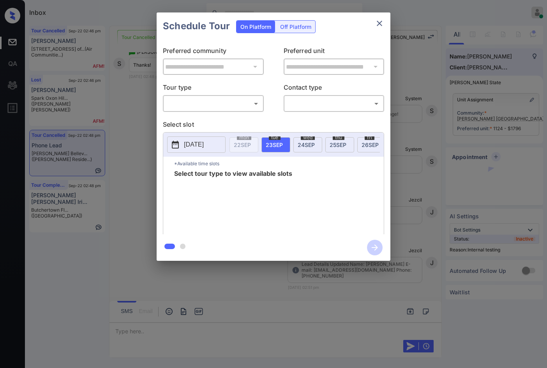
click at [224, 110] on body "Inbox Jezcil Usanastre Online Set yourself offline Set yourself on break Profil…" at bounding box center [273, 184] width 547 height 368
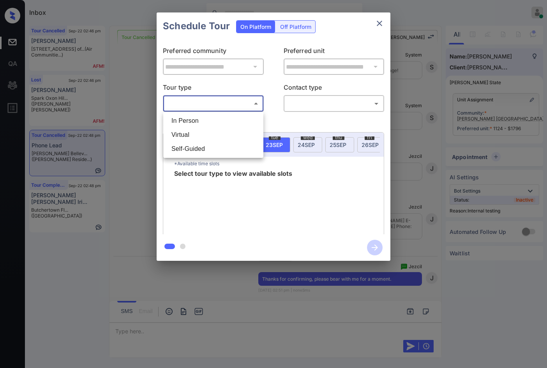
scroll to position [5521, 0]
click at [218, 132] on li "Virtual" at bounding box center [213, 135] width 96 height 14
type input "*******"
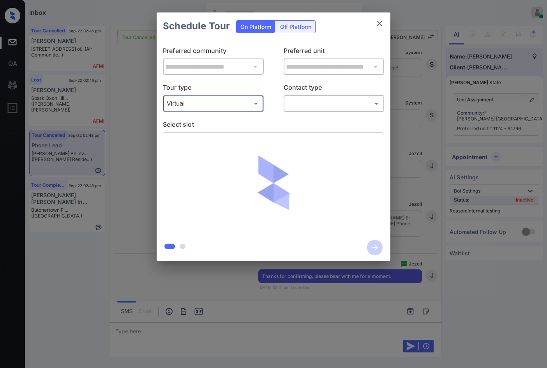
click at [302, 104] on body "Inbox Jezcil Usanastre Online Set yourself offline Set yourself on break Profil…" at bounding box center [273, 184] width 547 height 368
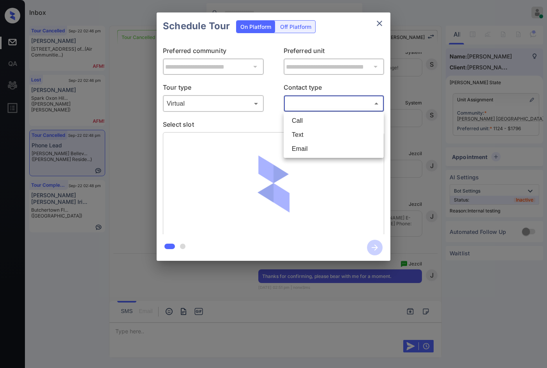
click at [301, 117] on li "Call" at bounding box center [333, 121] width 96 height 14
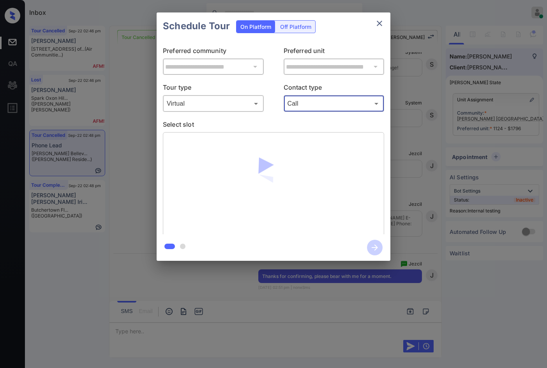
click at [302, 107] on body "Inbox Jezcil Usanastre Online Set yourself offline Set yourself on break Profil…" at bounding box center [273, 184] width 547 height 368
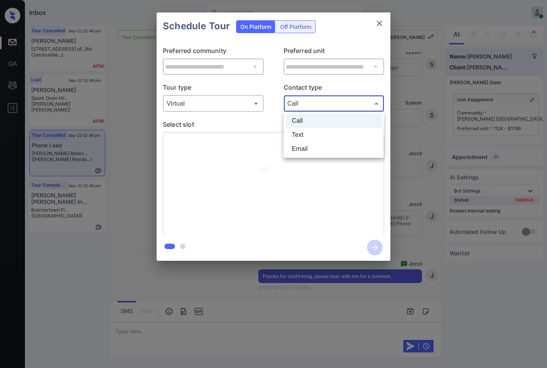
click at [317, 136] on li "Text" at bounding box center [333, 135] width 96 height 14
type input "****"
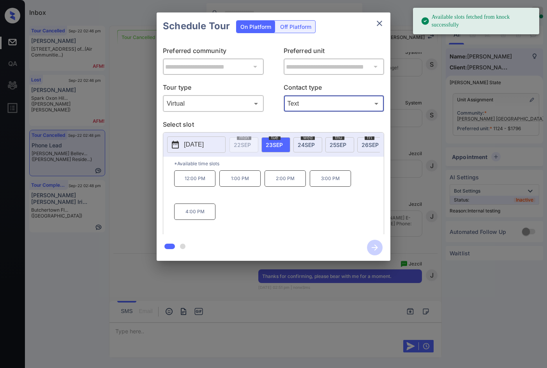
drag, startPoint x: 362, startPoint y: 148, endPoint x: 359, endPoint y: 150, distance: 4.1
click at [362, 147] on div "[DATE]" at bounding box center [371, 144] width 29 height 15
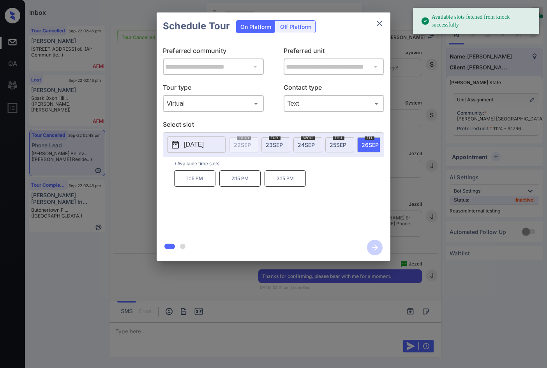
click at [273, 186] on p "3:15 PM" at bounding box center [284, 178] width 41 height 16
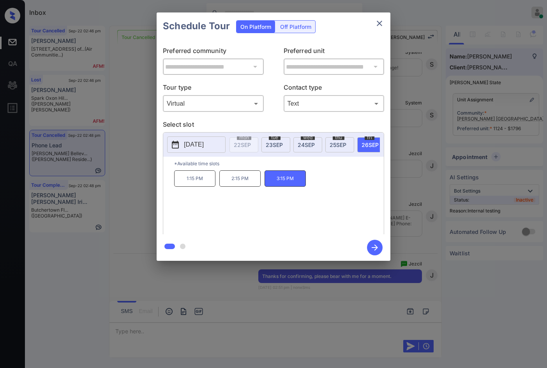
click at [378, 243] on icon "button" at bounding box center [375, 247] width 16 height 16
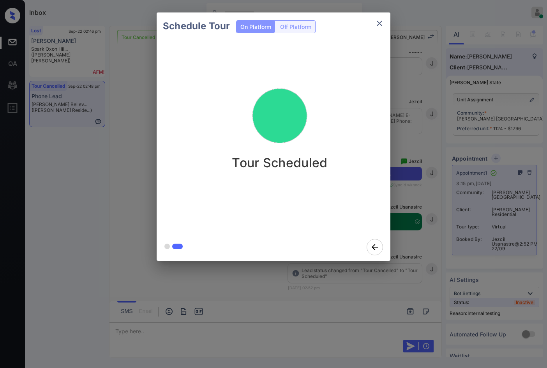
scroll to position [5624, 0]
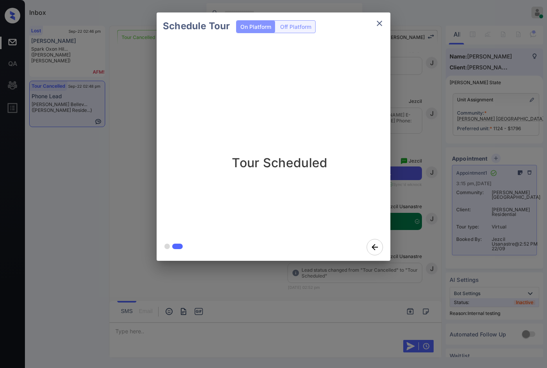
click at [141, 106] on div "Schedule Tour On Platform Off Platform Tour Scheduled" at bounding box center [273, 136] width 547 height 273
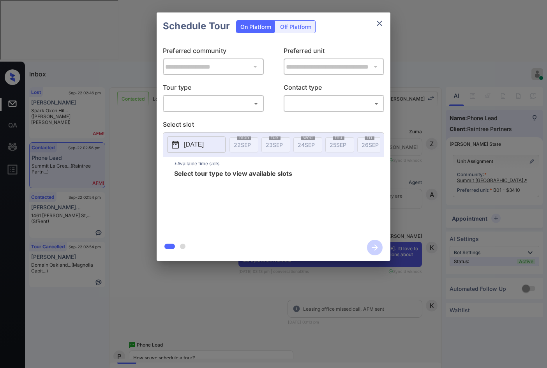
scroll to position [1275, 0]
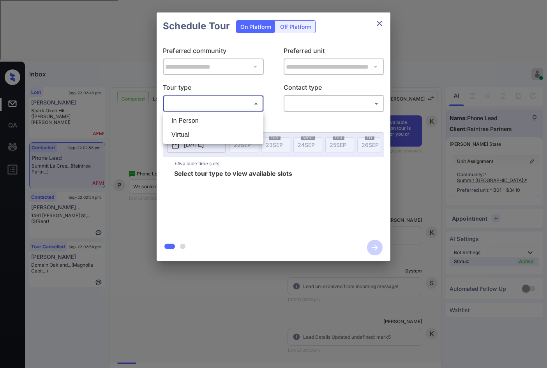
click at [237, 102] on body "Inbox Jezcil Usanastre Online Set yourself offline Set yourself on break Profil…" at bounding box center [273, 184] width 547 height 368
click at [240, 124] on li "In Person" at bounding box center [213, 121] width 96 height 14
type input "********"
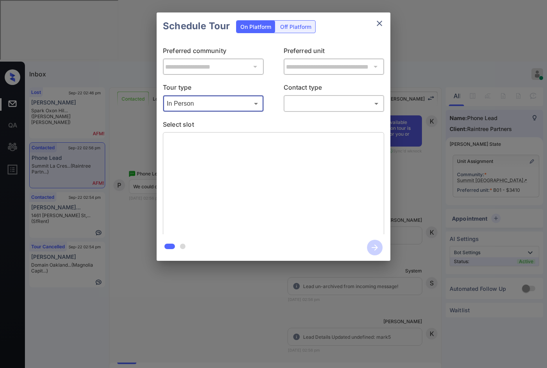
click at [313, 112] on div "​ ​" at bounding box center [333, 103] width 101 height 17
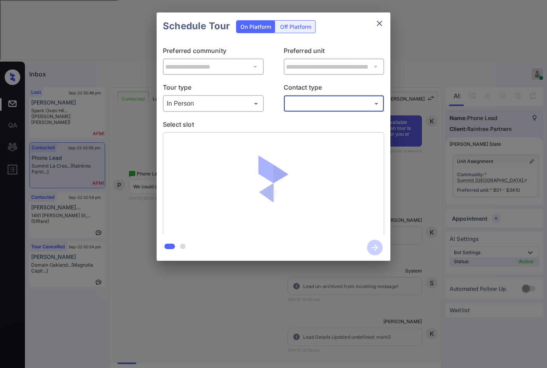
click at [315, 109] on body "Inbox Jezcil Usanastre Online Set yourself offline Set yourself on break Profil…" at bounding box center [273, 184] width 547 height 368
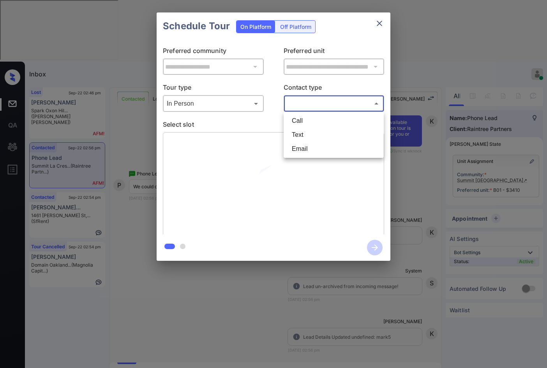
click at [314, 130] on li "Text" at bounding box center [333, 135] width 96 height 14
type input "****"
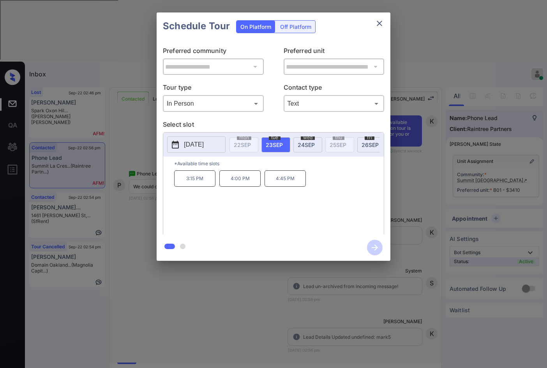
drag, startPoint x: 301, startPoint y: 146, endPoint x: 296, endPoint y: 151, distance: 7.4
click at [301, 146] on span "24 SEP" at bounding box center [305, 144] width 17 height 7
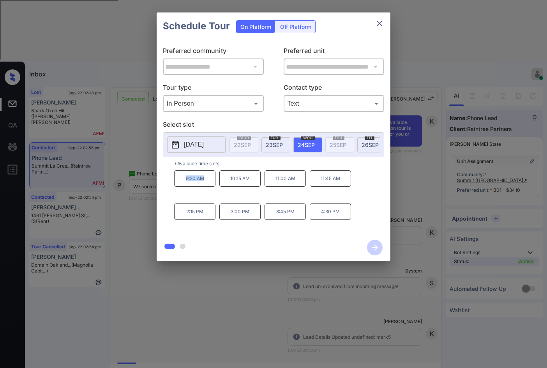
drag, startPoint x: 208, startPoint y: 183, endPoint x: 215, endPoint y: 183, distance: 6.2
click at [215, 183] on p "9:30 AM" at bounding box center [194, 178] width 41 height 16
copy p "9:30 AM"
drag, startPoint x: 318, startPoint y: 186, endPoint x: 343, endPoint y: 179, distance: 26.4
click at [345, 179] on p "11:45 AM" at bounding box center [330, 178] width 41 height 16
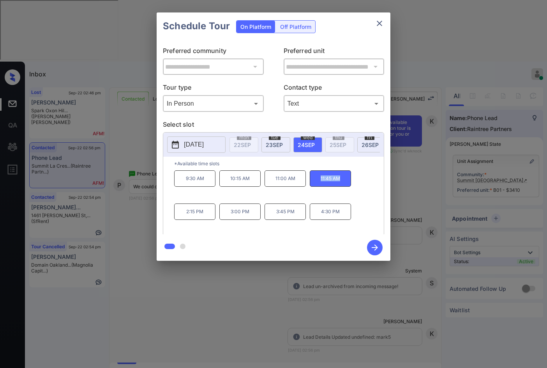
copy p "11:45 AM"
drag, startPoint x: 324, startPoint y: 217, endPoint x: 378, endPoint y: 217, distance: 54.5
click at [378, 217] on div "9:30 AM 10:15 AM 11:00 AM 11:45 AM 2:15 PM 3:00 PM 3:45 PM 4:30 PM" at bounding box center [278, 201] width 209 height 62
copy p "4:30 PM"
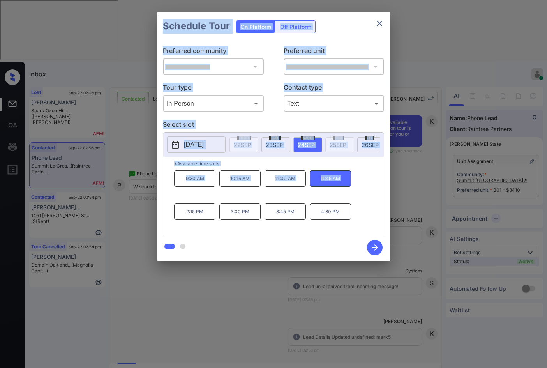
drag, startPoint x: 322, startPoint y: 319, endPoint x: 343, endPoint y: 329, distance: 23.9
click at [343, 273] on div "**********" at bounding box center [273, 136] width 547 height 273
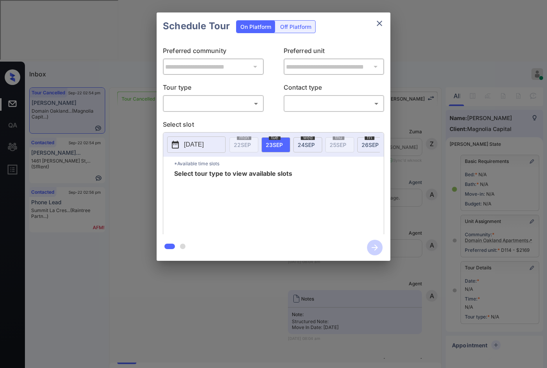
scroll to position [5844, 0]
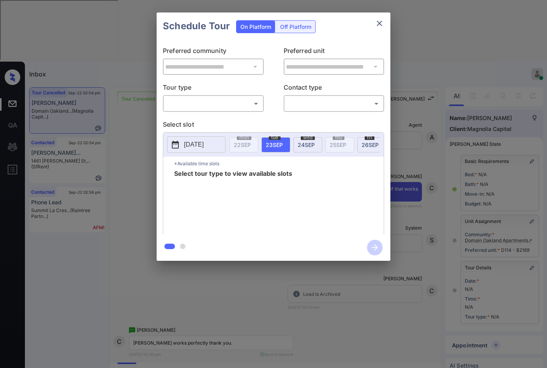
click at [217, 94] on p "Tour type" at bounding box center [213, 89] width 101 height 12
click at [219, 103] on body "Inbox Jezcil Usanastre Online Set yourself offline Set yourself on break Profil…" at bounding box center [273, 184] width 547 height 368
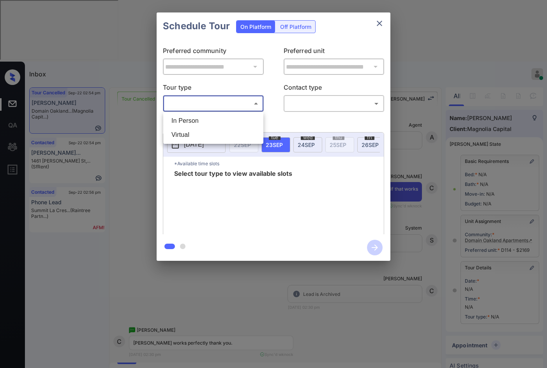
click at [217, 125] on li "In Person" at bounding box center [213, 121] width 96 height 14
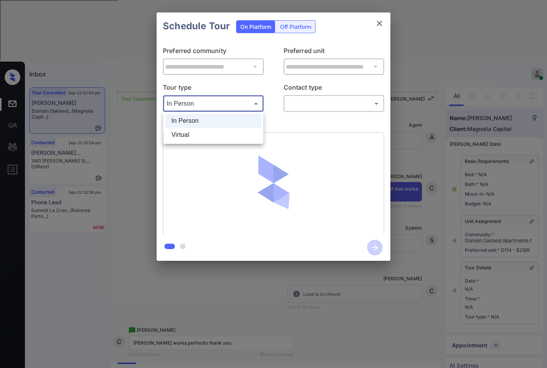
click at [224, 106] on body "Inbox Jezcil Usanastre Online Set yourself offline Set yourself on break Profil…" at bounding box center [273, 184] width 547 height 368
click at [226, 132] on li "Virtual" at bounding box center [213, 135] width 96 height 14
type input "*******"
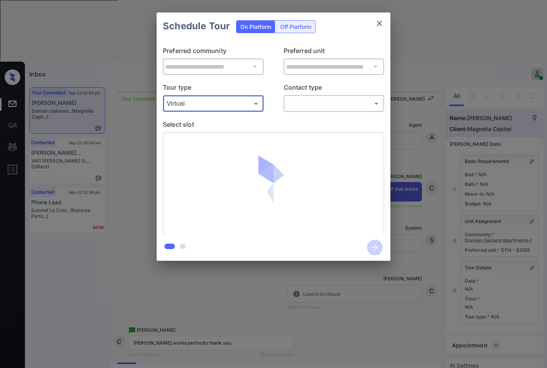
click at [359, 110] on body "Inbox Jezcil Usanastre Online Set yourself offline Set yourself on break Profil…" at bounding box center [273, 184] width 547 height 368
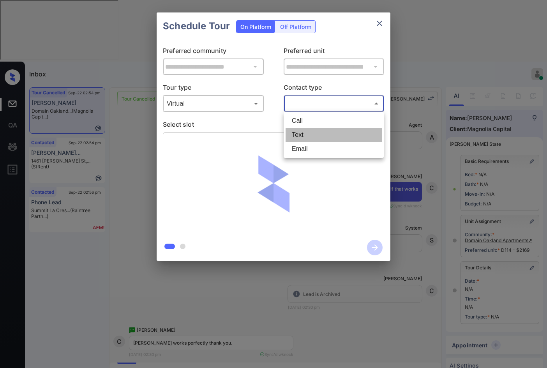
drag, startPoint x: 332, startPoint y: 132, endPoint x: 349, endPoint y: 145, distance: 21.4
click at [332, 133] on li "Text" at bounding box center [333, 135] width 96 height 14
type input "****"
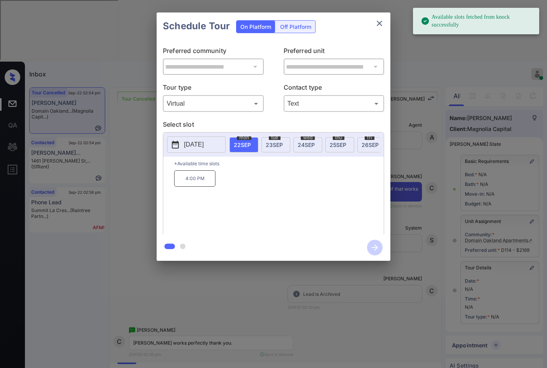
click at [414, 169] on div "**********" at bounding box center [273, 136] width 547 height 273
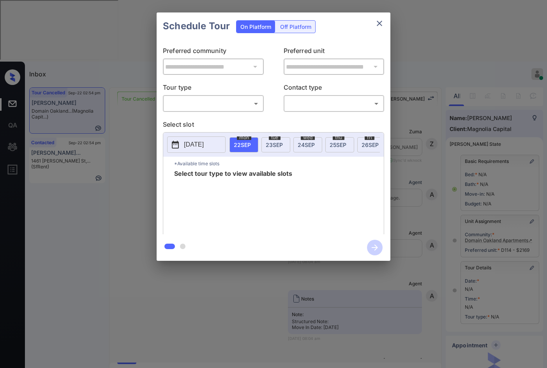
scroll to position [5844, 0]
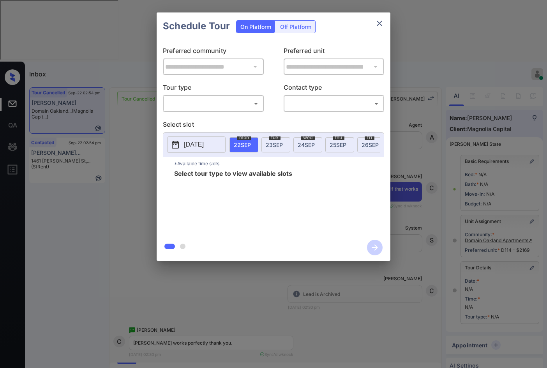
click at [187, 108] on body "Inbox Jezcil Usanastre Online Set yourself offline Set yourself on break Profil…" at bounding box center [273, 184] width 547 height 368
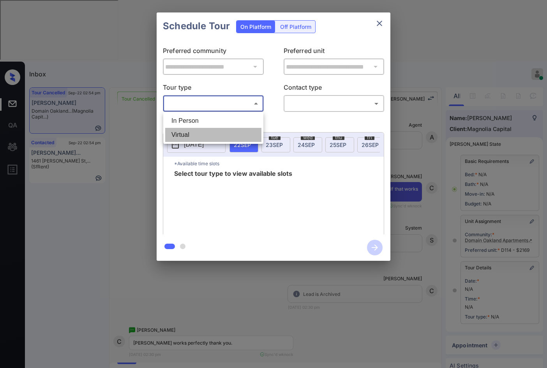
click at [192, 128] on li "Virtual" at bounding box center [213, 135] width 96 height 14
type input "*******"
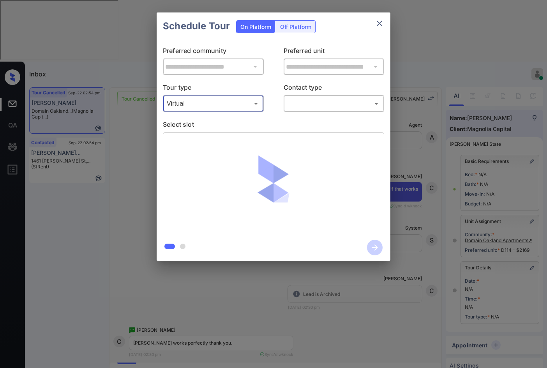
click at [312, 101] on body "Inbox Jezcil Usanastre Online Set yourself offline Set yourself on break Profil…" at bounding box center [273, 184] width 547 height 368
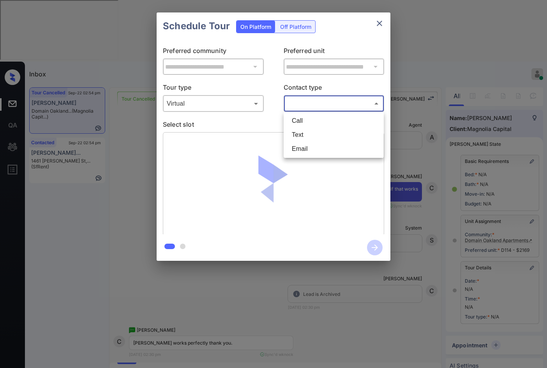
click at [317, 127] on li "Call" at bounding box center [333, 121] width 96 height 14
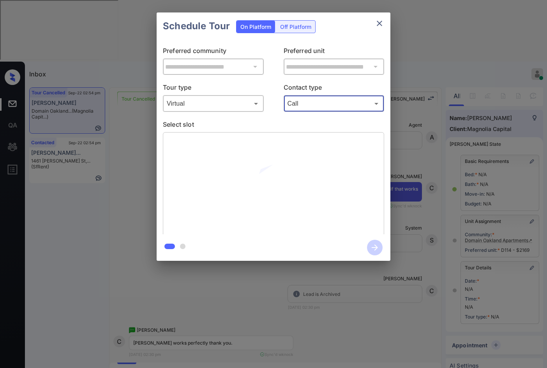
click at [315, 96] on div "Call **** ​" at bounding box center [333, 103] width 101 height 17
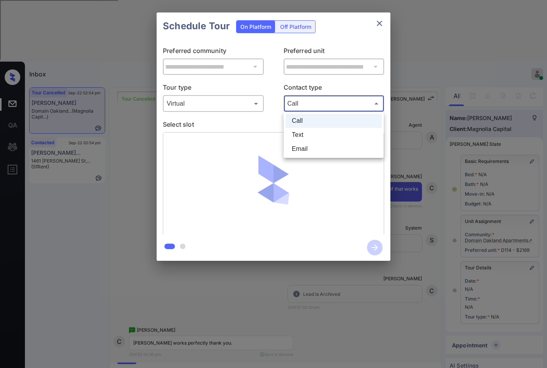
click at [317, 106] on body "Inbox Jezcil Usanastre Online Set yourself offline Set yourself on break Profil…" at bounding box center [273, 184] width 547 height 368
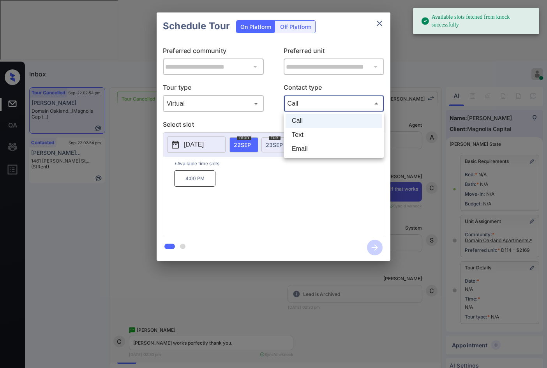
click at [313, 136] on li "Text" at bounding box center [333, 135] width 96 height 14
type input "****"
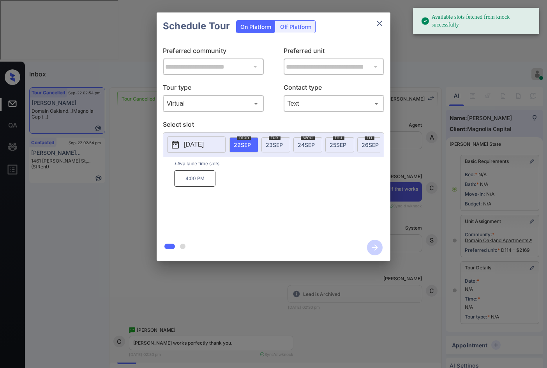
click at [301, 142] on span "24 SEP" at bounding box center [305, 144] width 17 height 7
click at [305, 146] on span "24 SEP" at bounding box center [305, 144] width 17 height 7
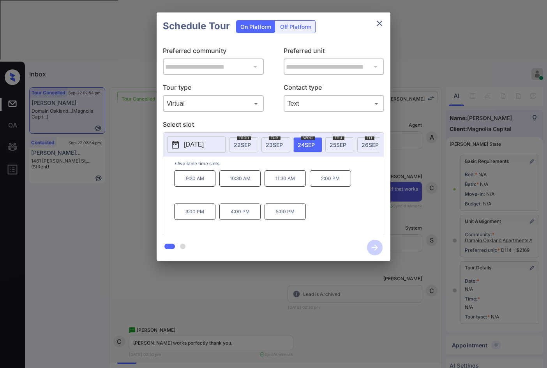
click at [324, 186] on p "2:00 PM" at bounding box center [330, 178] width 41 height 16
click at [375, 243] on icon "button" at bounding box center [375, 247] width 16 height 16
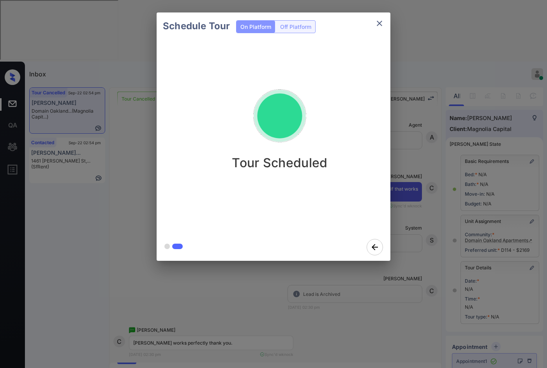
click at [121, 99] on div "Schedule Tour On Platform Off Platform Tour Scheduled" at bounding box center [273, 136] width 547 height 273
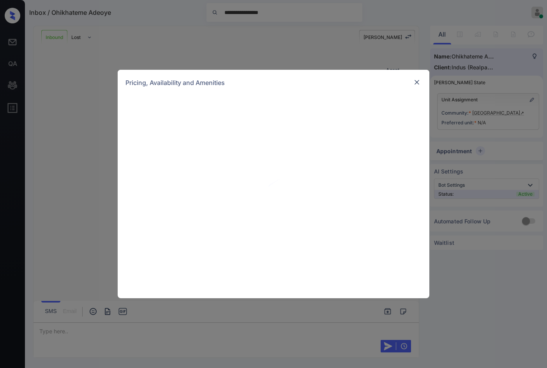
scroll to position [273, 0]
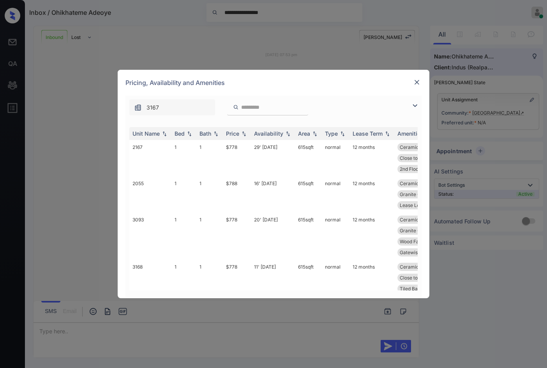
click at [412, 108] on img at bounding box center [414, 105] width 9 height 9
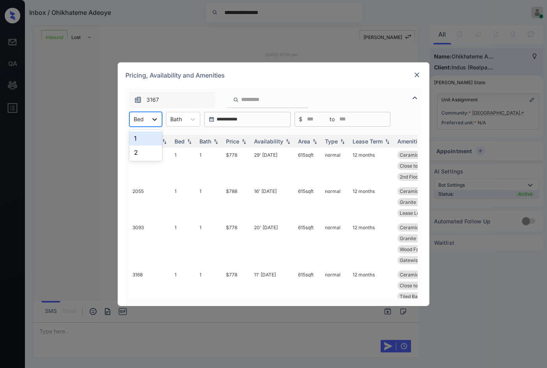
click at [155, 123] on div at bounding box center [155, 119] width 14 height 14
click at [150, 137] on div "1" at bounding box center [145, 138] width 33 height 14
click at [155, 120] on icon at bounding box center [159, 119] width 8 height 8
click at [243, 143] on div "Price" at bounding box center [237, 141] width 22 height 7
click at [243, 143] on img at bounding box center [244, 140] width 8 height 5
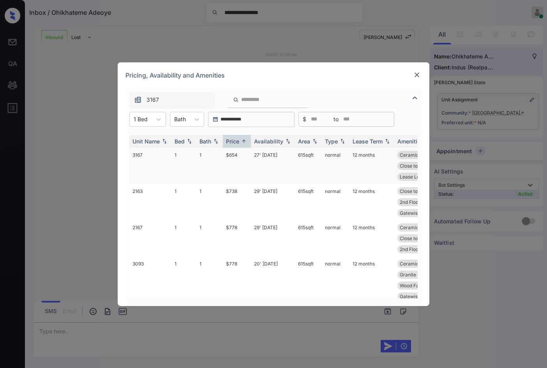
click at [284, 153] on td "27' [DATE]" at bounding box center [273, 166] width 44 height 36
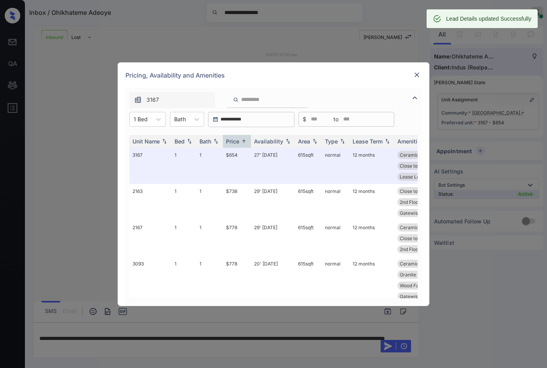
click at [416, 74] on img at bounding box center [417, 75] width 8 height 8
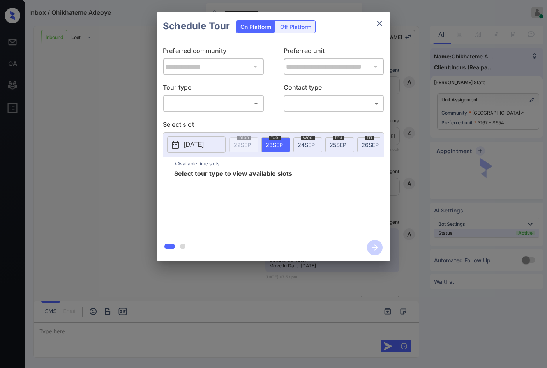
scroll to position [758, 0]
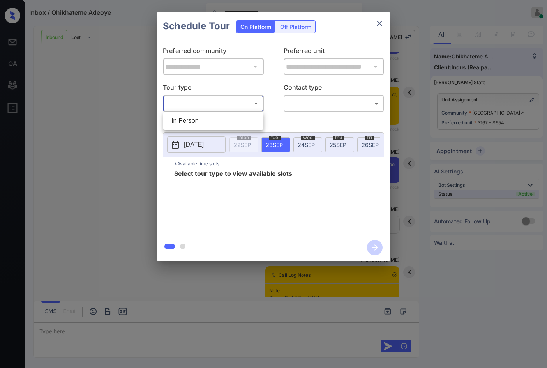
click at [239, 103] on body "**********" at bounding box center [273, 184] width 547 height 368
click at [215, 123] on li "In Person" at bounding box center [213, 121] width 96 height 14
type input "********"
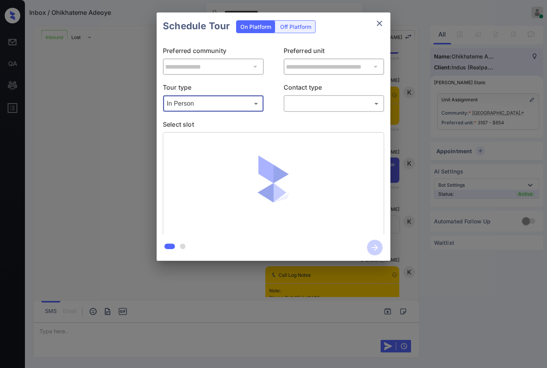
click at [297, 106] on body "**********" at bounding box center [273, 184] width 547 height 368
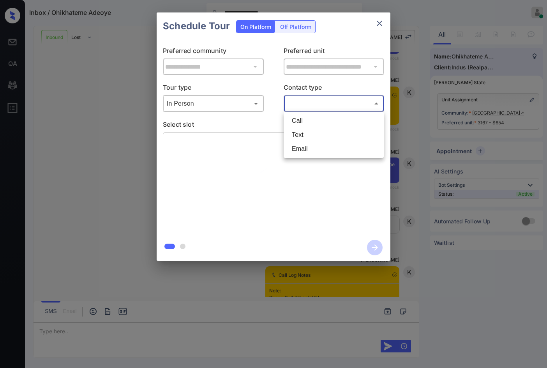
click at [303, 122] on li "Call" at bounding box center [333, 121] width 96 height 14
type input "****"
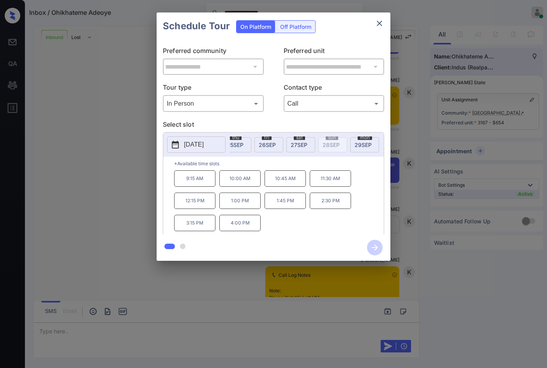
scroll to position [0, 109]
click at [204, 145] on p "[DATE]" at bounding box center [194, 144] width 20 height 9
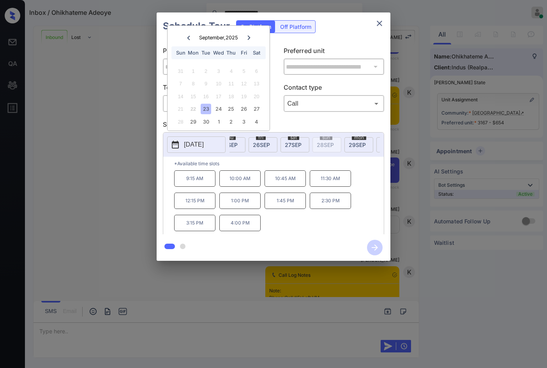
click at [248, 39] on icon at bounding box center [248, 37] width 3 height 4
click at [186, 40] on div at bounding box center [188, 38] width 11 height 10
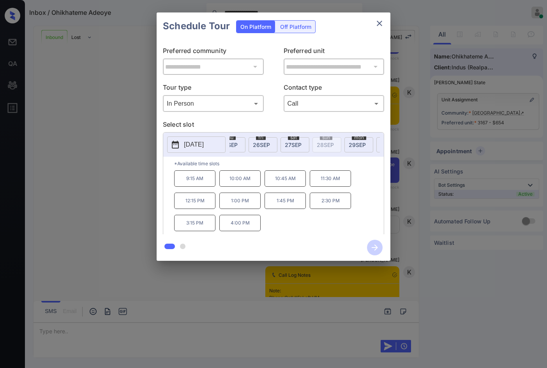
click at [292, 142] on span "[DATE]" at bounding box center [293, 144] width 17 height 7
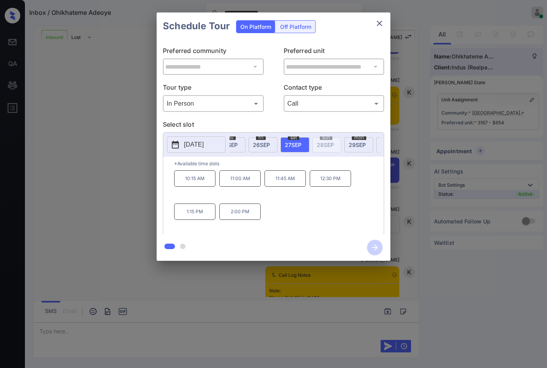
click at [188, 220] on p "1:15 PM" at bounding box center [194, 211] width 41 height 16
click at [312, 215] on div "10:15 AM 11:00 AM 11:45 AM 12:30 PM 1:15 PM 2:00 PM" at bounding box center [278, 201] width 209 height 62
click at [345, 181] on p "12:30 PM" at bounding box center [330, 178] width 41 height 16
click at [478, 208] on div "**********" at bounding box center [273, 136] width 547 height 273
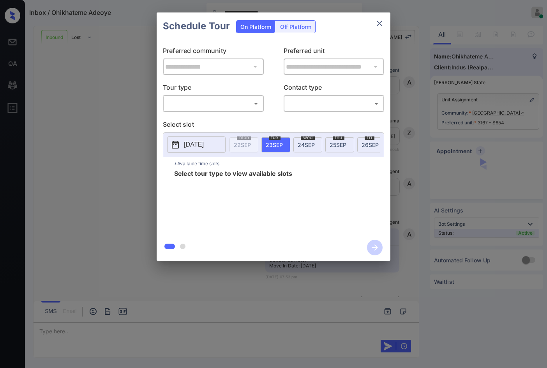
scroll to position [642, 0]
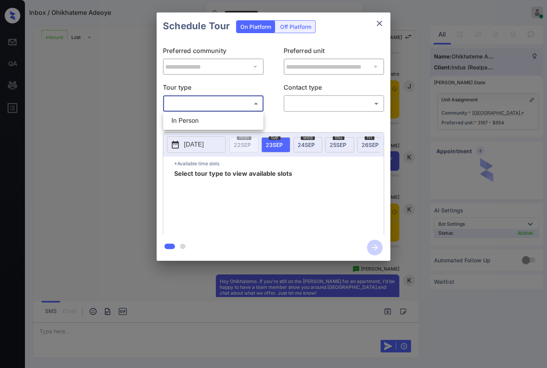
drag, startPoint x: 227, startPoint y: 105, endPoint x: 214, endPoint y: 115, distance: 16.9
click at [227, 105] on body "**********" at bounding box center [273, 184] width 547 height 368
click at [214, 120] on li "In Person" at bounding box center [213, 121] width 96 height 14
type input "********"
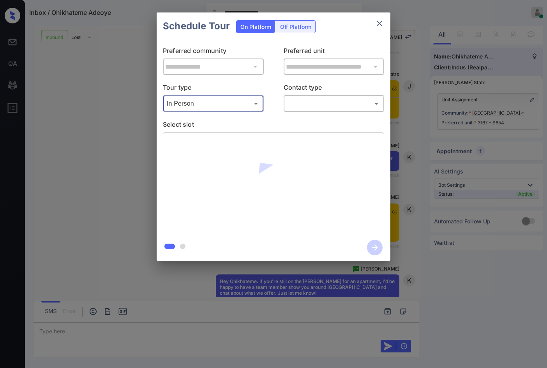
click at [295, 107] on body "**********" at bounding box center [273, 184] width 547 height 368
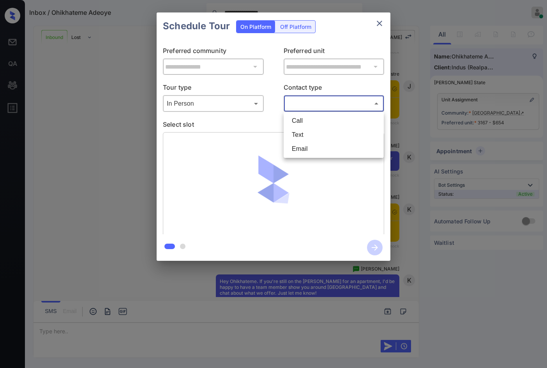
click at [301, 120] on li "Call" at bounding box center [333, 121] width 96 height 14
type input "****"
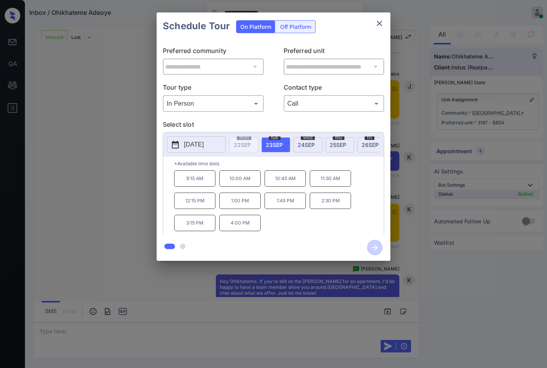
scroll to position [0, 120]
click at [284, 145] on span "[DATE]" at bounding box center [281, 144] width 17 height 7
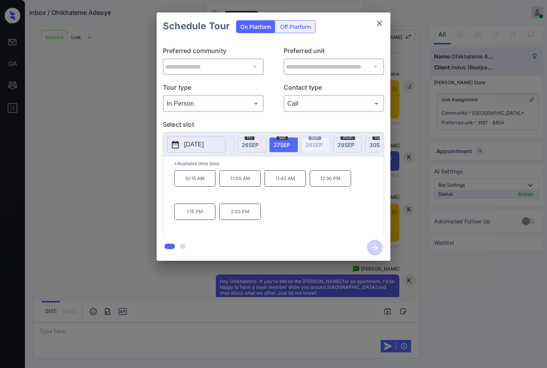
click at [327, 183] on p "12:30 PM" at bounding box center [330, 178] width 41 height 16
click at [332, 232] on div "10:15 AM 11:00 AM 11:45 AM 12:30 PM 1:15 PM 2:00 PM" at bounding box center [278, 201] width 209 height 62
click at [373, 245] on icon "button" at bounding box center [375, 247] width 16 height 16
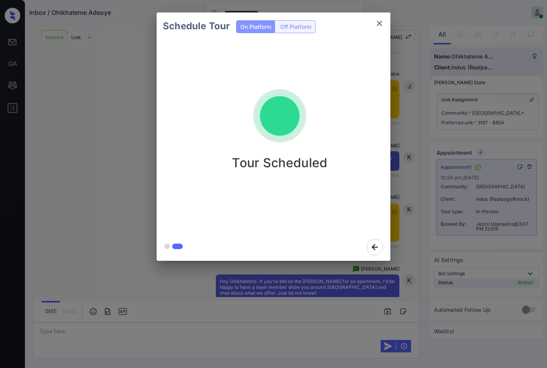
click at [419, 215] on div "Schedule Tour On Platform Off Platform Tour Scheduled" at bounding box center [273, 136] width 547 height 273
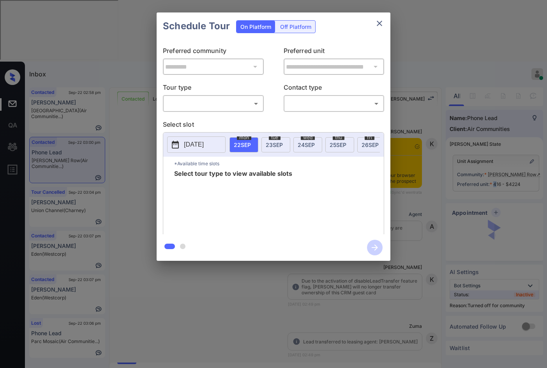
scroll to position [1363, 0]
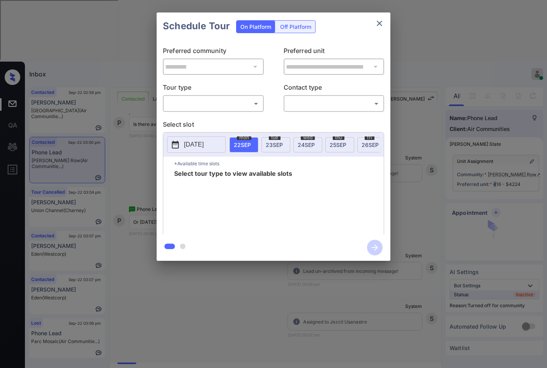
click at [171, 107] on body "Inbox Jezcil Usanastre Online Set yourself offline Set yourself on break Profil…" at bounding box center [273, 184] width 547 height 368
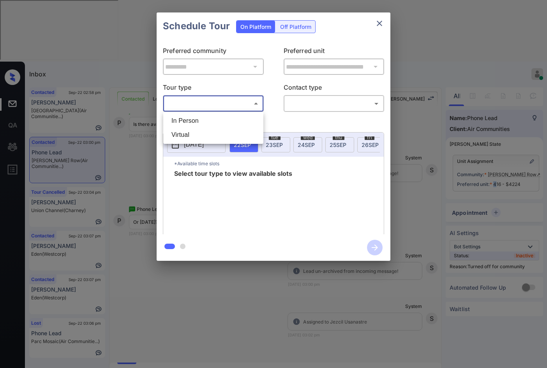
drag, startPoint x: 177, startPoint y: 115, endPoint x: 185, endPoint y: 121, distance: 10.0
click at [178, 115] on li "In Person" at bounding box center [213, 121] width 96 height 14
type input "********"
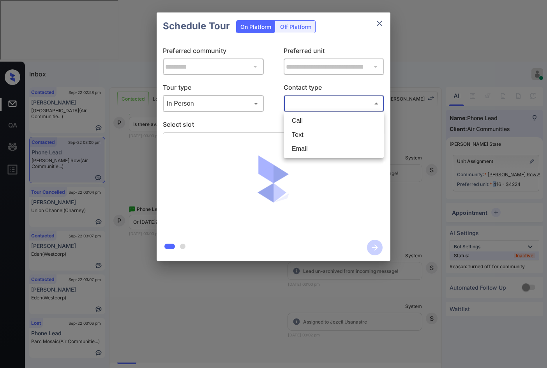
click at [293, 109] on body "Inbox Jezcil Usanastre Online Set yourself offline Set yourself on break Profil…" at bounding box center [273, 184] width 547 height 368
drag, startPoint x: 302, startPoint y: 135, endPoint x: 300, endPoint y: 142, distance: 7.6
click at [302, 135] on li "Text" at bounding box center [333, 135] width 96 height 14
type input "****"
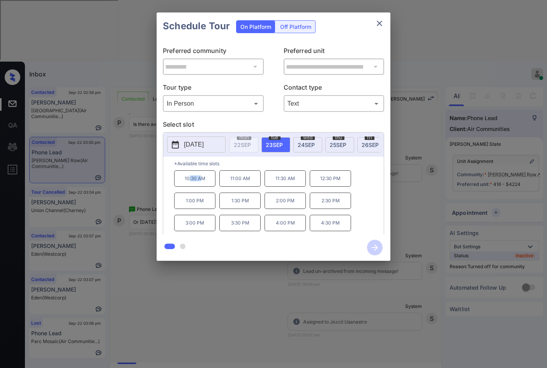
drag, startPoint x: 188, startPoint y: 186, endPoint x: 203, endPoint y: 185, distance: 15.2
click at [203, 184] on p "10:30 AM" at bounding box center [194, 178] width 41 height 16
drag, startPoint x: 198, startPoint y: 185, endPoint x: 161, endPoint y: 184, distance: 37.0
click at [206, 185] on p "10:30 AM" at bounding box center [194, 178] width 41 height 16
copy p "10:30 AM"
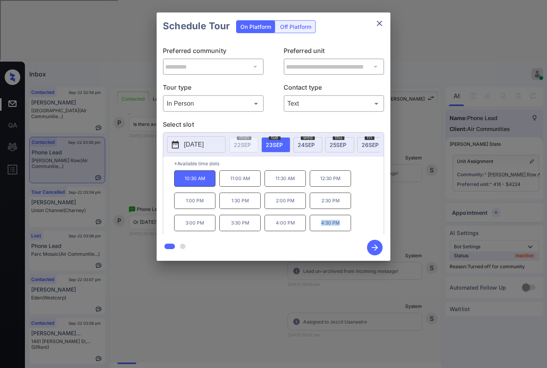
drag, startPoint x: 331, startPoint y: 223, endPoint x: 341, endPoint y: 223, distance: 10.1
click at [341, 223] on p "4:30 PM" at bounding box center [330, 223] width 41 height 16
copy p "4:30 PM"
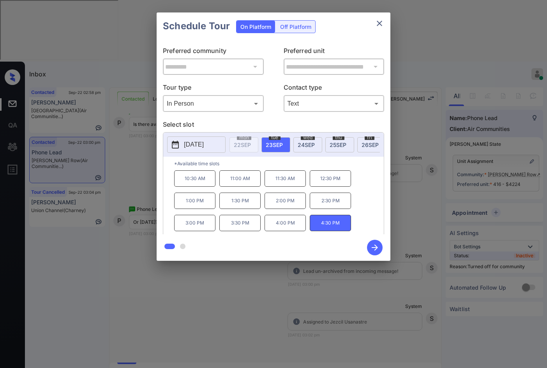
click at [130, 232] on div "**********" at bounding box center [273, 136] width 547 height 273
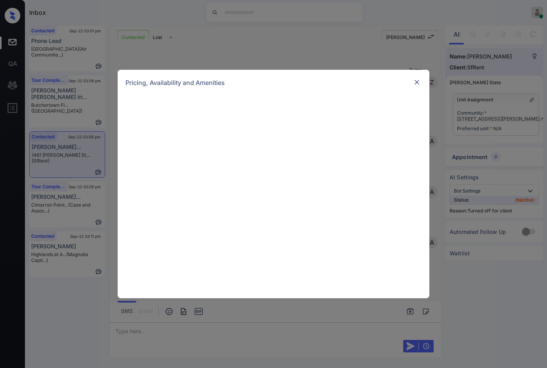
scroll to position [2232, 0]
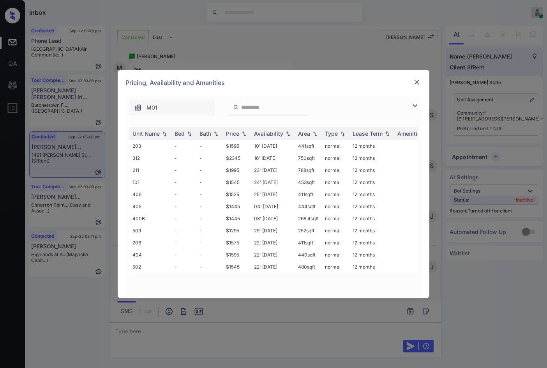
click at [412, 109] on img at bounding box center [414, 105] width 9 height 9
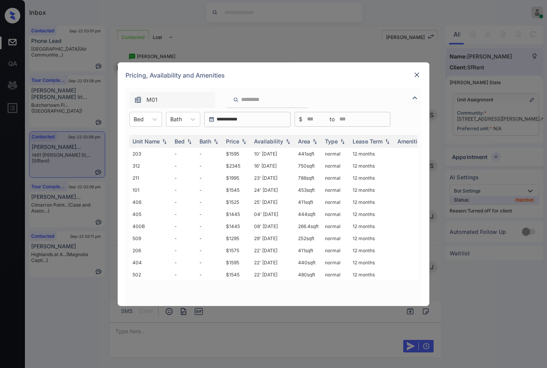
click at [164, 114] on div "**********" at bounding box center [273, 119] width 296 height 15
click at [153, 121] on icon at bounding box center [155, 119] width 8 height 8
click at [231, 151] on td "$1595" at bounding box center [237, 154] width 28 height 12
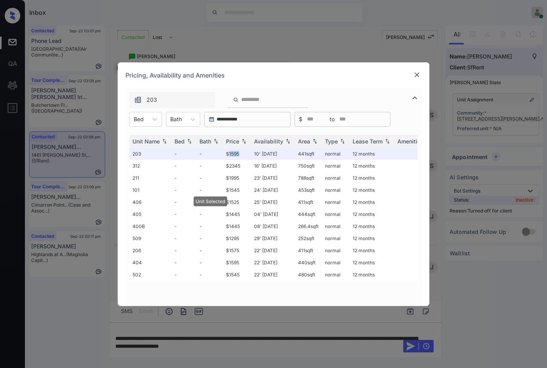
click at [419, 73] on img at bounding box center [417, 75] width 8 height 8
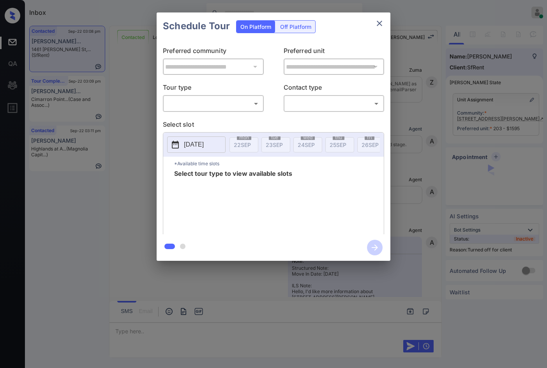
scroll to position [2283, 0]
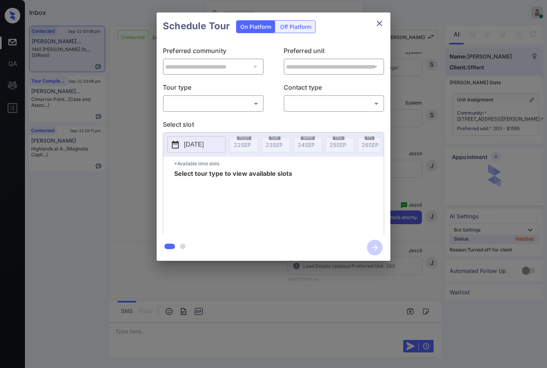
click at [296, 30] on div "Off Platform" at bounding box center [295, 27] width 39 height 12
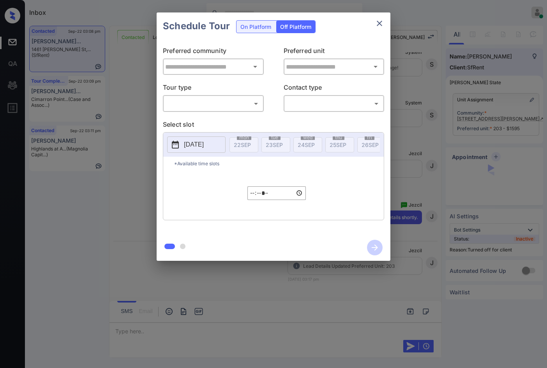
type input "**********"
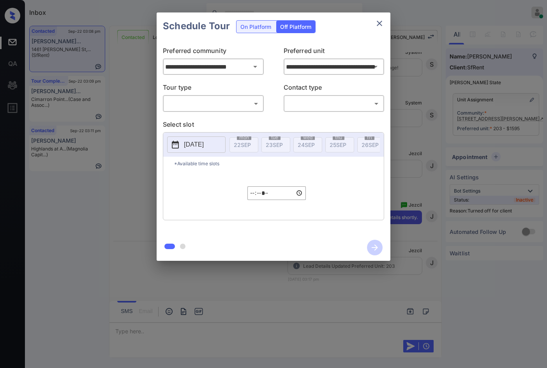
click at [229, 109] on body "Inbox Jezcil Usanastre Online Set yourself offline Set yourself on break Profil…" at bounding box center [273, 184] width 547 height 368
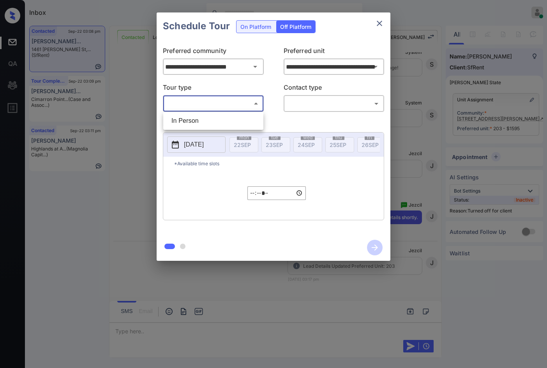
click at [226, 116] on li "In Person" at bounding box center [213, 121] width 96 height 14
type input "********"
click at [298, 102] on body "Inbox Jezcil Usanastre Online Set yourself offline Set yourself on break Profil…" at bounding box center [273, 184] width 547 height 368
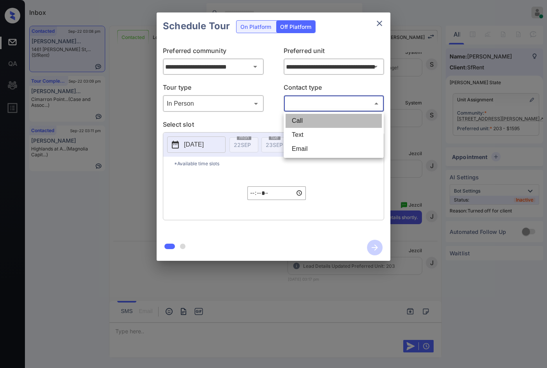
click at [299, 117] on li "Call" at bounding box center [333, 121] width 96 height 14
click at [310, 104] on body "Inbox Jezcil Usanastre Online Set yourself offline Set yourself on break Profil…" at bounding box center [273, 184] width 547 height 368
click at [316, 130] on li "Text" at bounding box center [333, 135] width 96 height 14
type input "****"
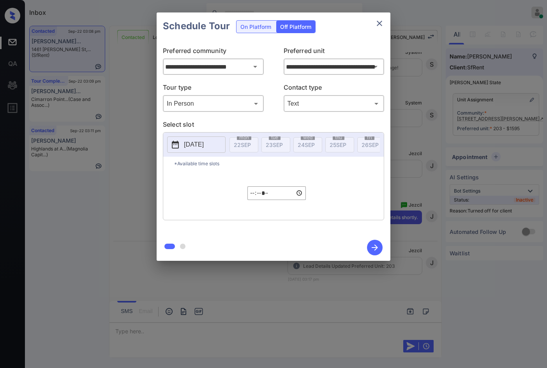
click at [202, 139] on button "[DATE]" at bounding box center [196, 144] width 58 height 16
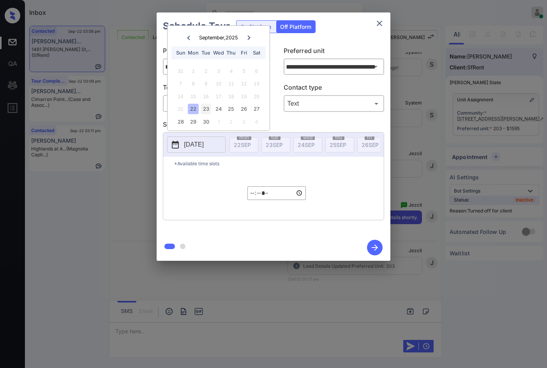
click at [207, 112] on div "23" at bounding box center [206, 109] width 11 height 11
click at [252, 193] on input "*****" at bounding box center [276, 193] width 58 height 14
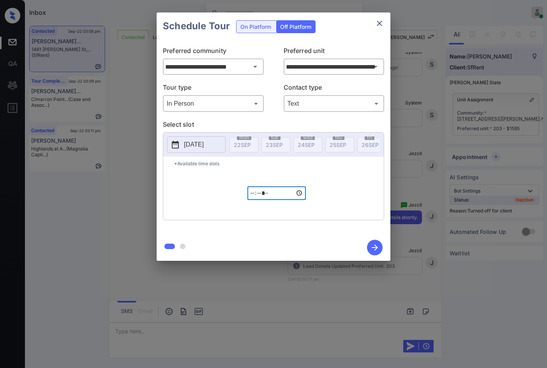
type input "*****"
click at [373, 249] on icon "button" at bounding box center [375, 247] width 16 height 16
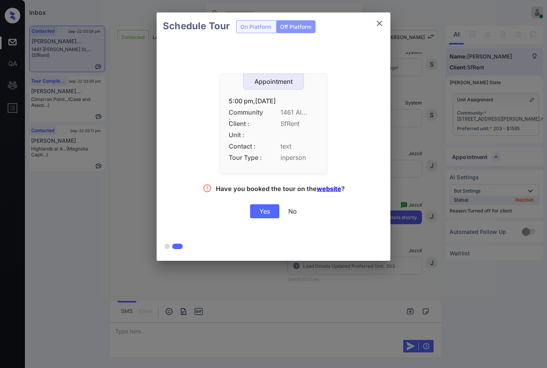
click at [264, 208] on div "Yes" at bounding box center [264, 211] width 29 height 14
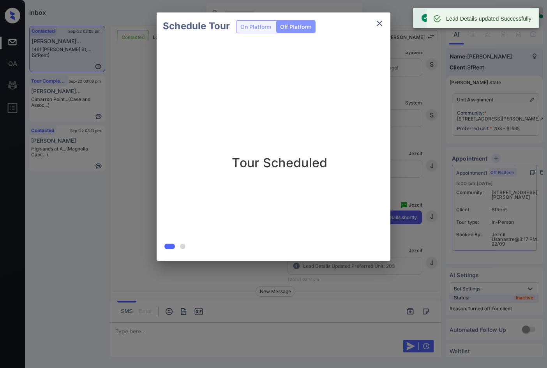
scroll to position [2333, 0]
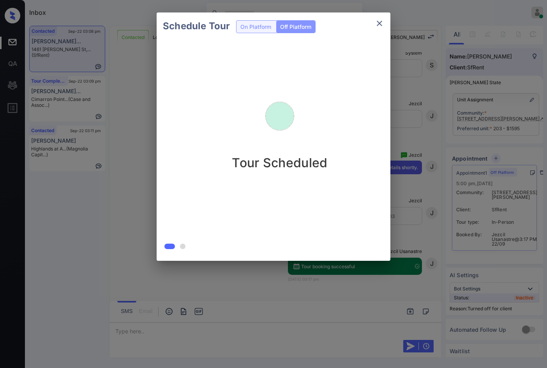
click at [111, 235] on div "Schedule Tour On Platform Off Platform Tour Scheduled" at bounding box center [273, 136] width 547 height 273
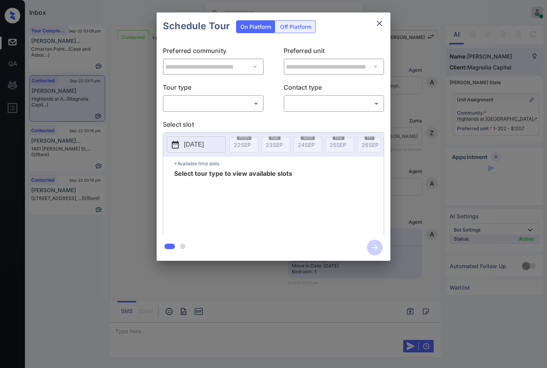
scroll to position [1275, 0]
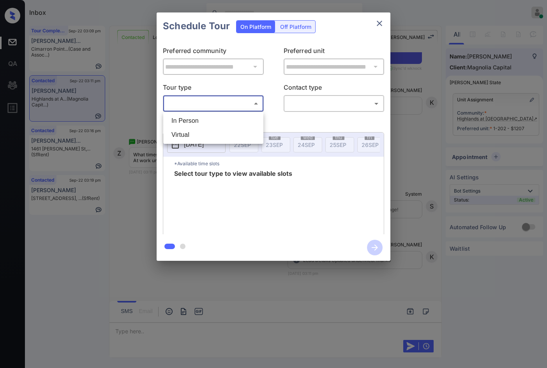
click at [230, 104] on body "Inbox Jezcil Usanastre Online Set yourself offline Set yourself on break Profil…" at bounding box center [273, 184] width 547 height 368
click at [229, 118] on li "In Person" at bounding box center [213, 121] width 96 height 14
type input "********"
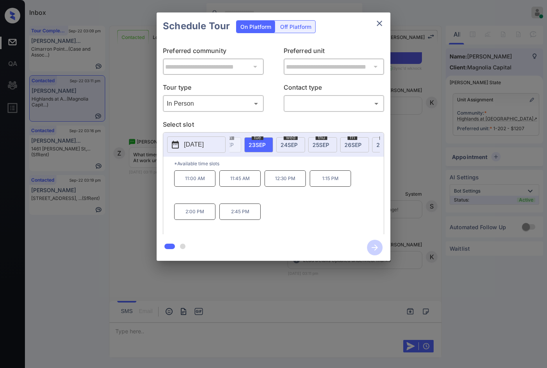
scroll to position [0, 0]
click at [298, 147] on div "[DATE]" at bounding box center [307, 144] width 29 height 15
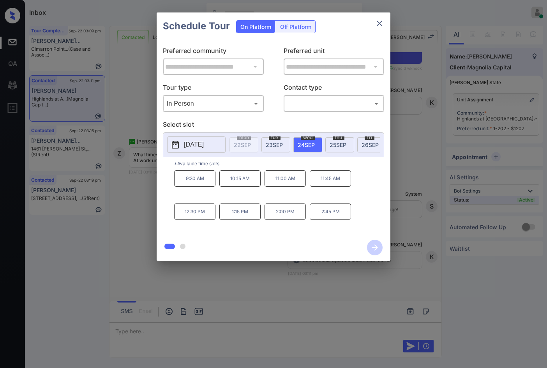
click at [334, 142] on span "[DATE]" at bounding box center [337, 144] width 17 height 7
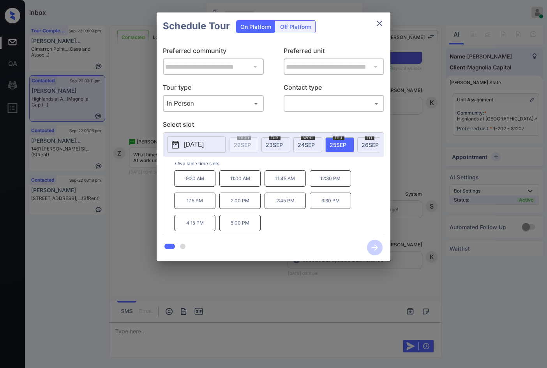
click at [366, 144] on span "[DATE]" at bounding box center [369, 144] width 17 height 7
click at [362, 143] on span "[DATE]" at bounding box center [361, 144] width 17 height 7
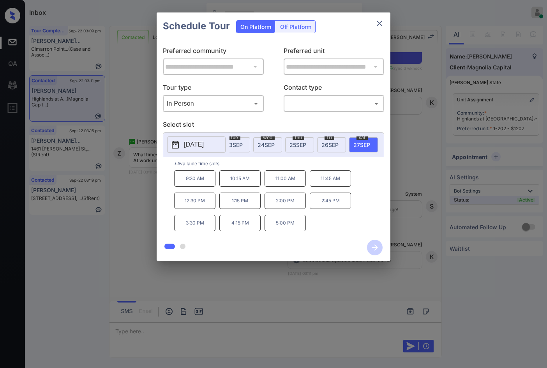
click at [124, 203] on div "**********" at bounding box center [273, 136] width 547 height 273
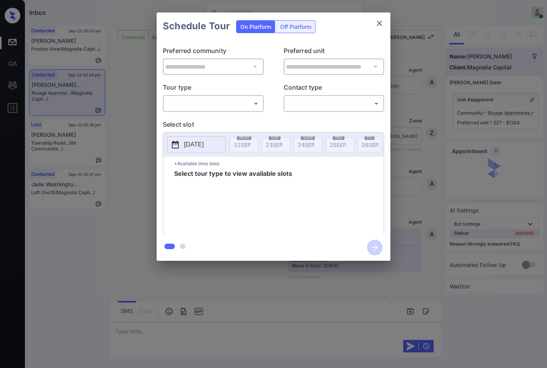
scroll to position [2457, 0]
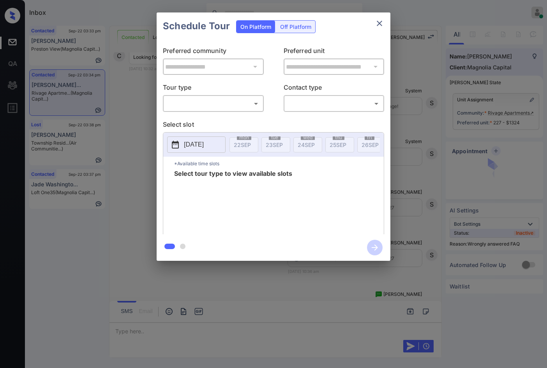
click at [239, 104] on body "Inbox Jezcil Usanastre Online Set yourself offline Set yourself on break Profil…" at bounding box center [273, 184] width 547 height 368
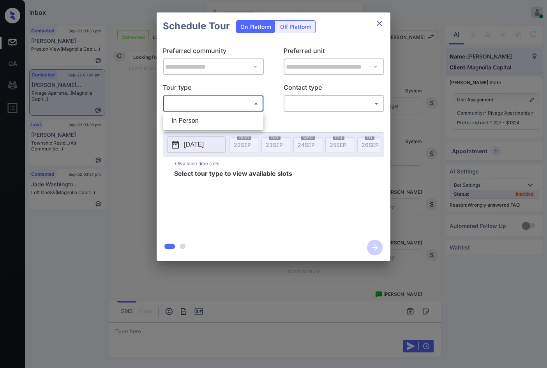
click at [240, 114] on li "In Person" at bounding box center [213, 121] width 96 height 14
type input "********"
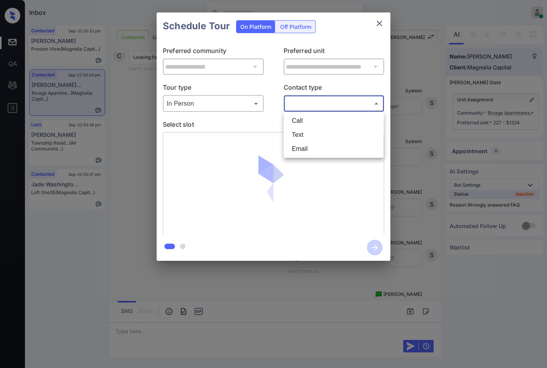
click at [320, 100] on body "Inbox Jezcil Usanastre Online Set yourself offline Set yourself on break Profil…" at bounding box center [273, 184] width 547 height 368
click at [315, 130] on li "Text" at bounding box center [333, 135] width 96 height 14
type input "****"
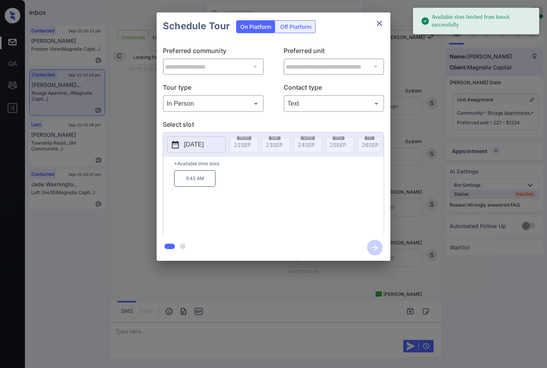
click at [200, 146] on p "[DATE]" at bounding box center [194, 144] width 20 height 9
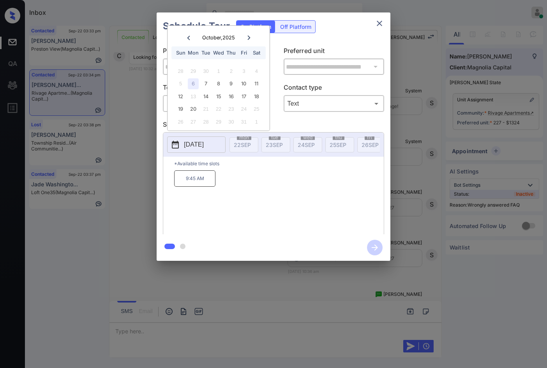
click at [393, 277] on div at bounding box center [273, 184] width 547 height 368
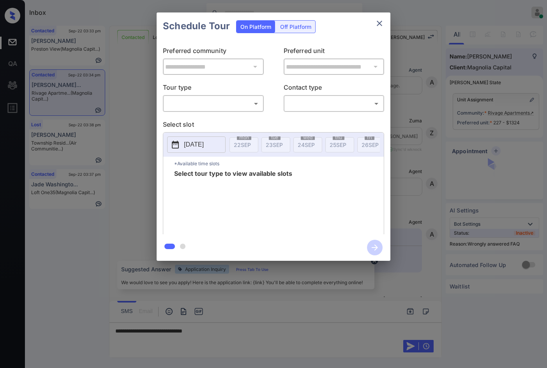
scroll to position [4209, 0]
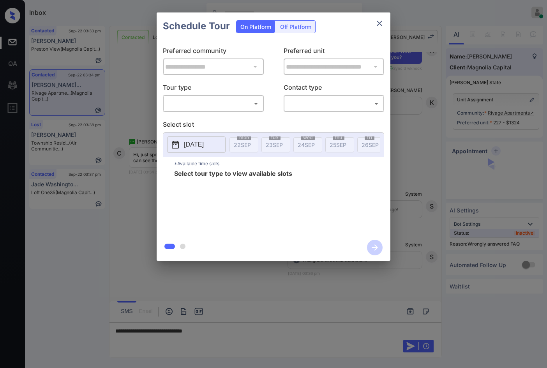
click at [238, 108] on body "Inbox Jezcil Usanastre Online Set yourself offline Set yourself on break Profil…" at bounding box center [273, 184] width 547 height 368
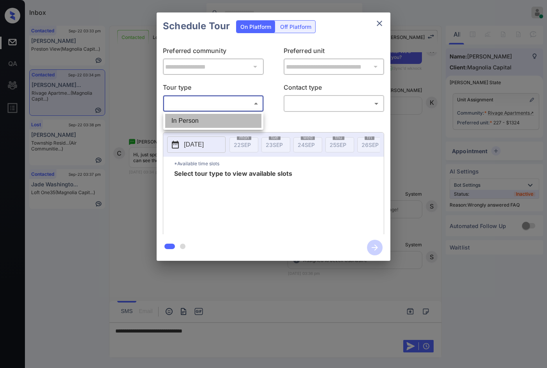
click at [219, 119] on li "In Person" at bounding box center [213, 121] width 96 height 14
type input "********"
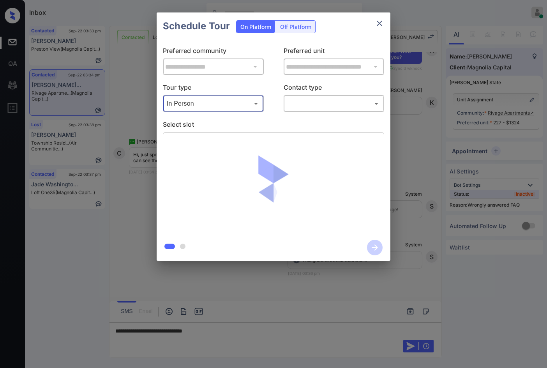
click at [316, 106] on body "Inbox Jezcil Usanastre Online Set yourself offline Set yourself on break Profil…" at bounding box center [273, 184] width 547 height 368
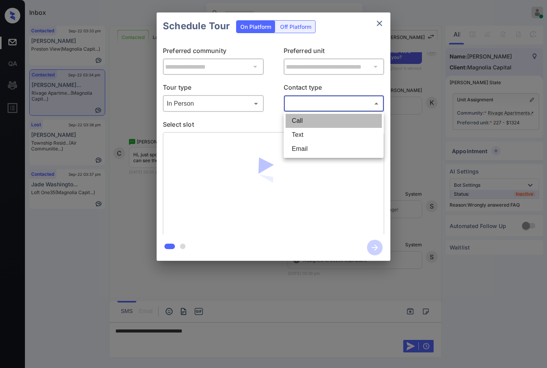
drag, startPoint x: 320, startPoint y: 119, endPoint x: 320, endPoint y: 128, distance: 9.3
click at [320, 120] on li "Call" at bounding box center [333, 121] width 96 height 14
click at [320, 110] on body "Inbox Jezcil Usanastre Online Set yourself offline Set yourself on break Profil…" at bounding box center [273, 184] width 547 height 368
click at [325, 138] on li "Text" at bounding box center [333, 135] width 96 height 14
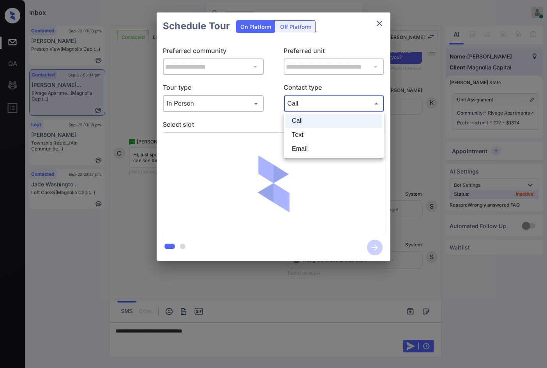
type input "****"
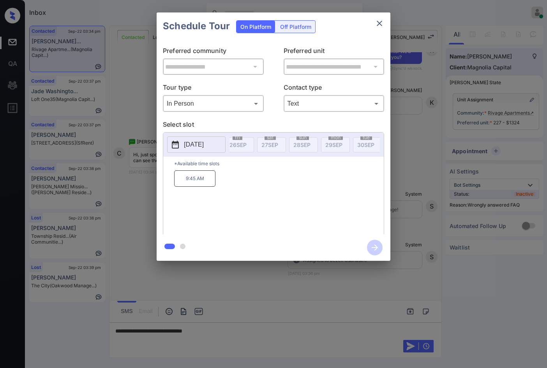
scroll to position [0, 258]
click at [202, 146] on p "2025-10-06" at bounding box center [194, 144] width 20 height 9
click at [248, 339] on div at bounding box center [273, 184] width 547 height 368
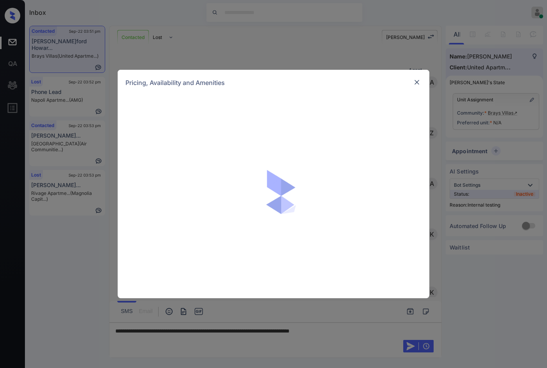
scroll to position [656, 0]
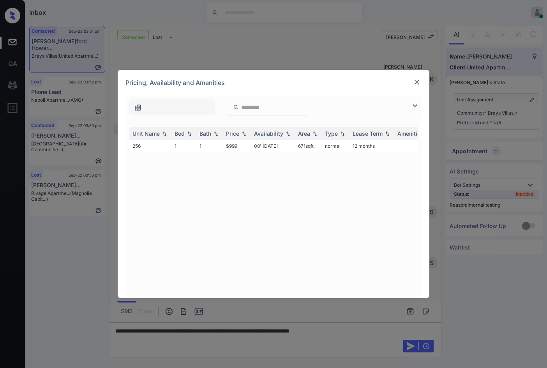
click at [417, 85] on img at bounding box center [417, 82] width 8 height 8
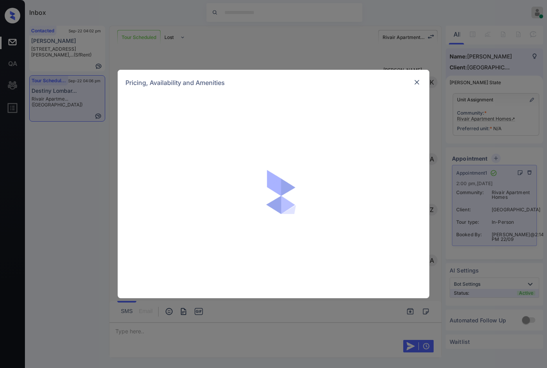
scroll to position [522, 0]
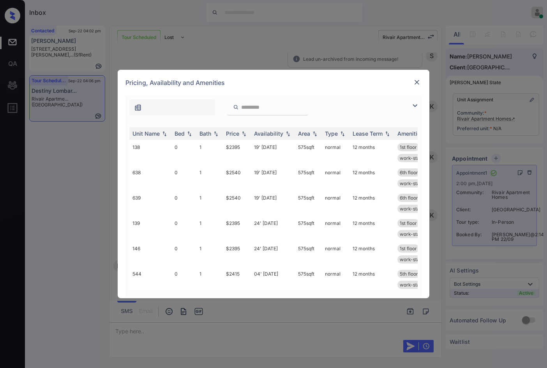
click at [415, 109] on img at bounding box center [414, 105] width 9 height 9
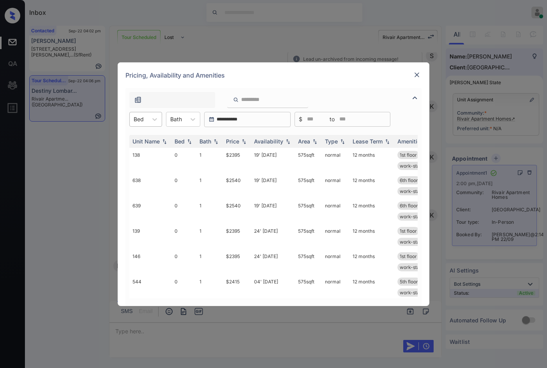
click at [146, 124] on div "Bed" at bounding box center [139, 118] width 18 height 11
click at [149, 139] on div "0" at bounding box center [145, 138] width 33 height 14
click at [243, 142] on img at bounding box center [244, 140] width 8 height 5
click at [243, 142] on img at bounding box center [244, 141] width 8 height 6
drag, startPoint x: 220, startPoint y: 155, endPoint x: 250, endPoint y: 157, distance: 30.8
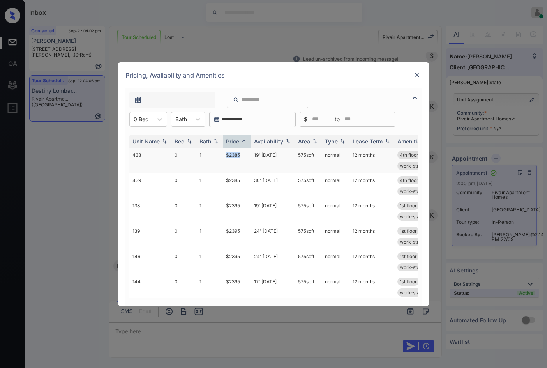
click at [250, 156] on tr "438 0 1 $2385 19' May 25 575 sqft normal 12 months 4th floor morning dew des...…" at bounding box center [332, 160] width 407 height 25
copy tr "$2385"
click at [146, 121] on div at bounding box center [141, 119] width 15 height 8
click at [147, 147] on div "1" at bounding box center [148, 152] width 38 height 14
drag, startPoint x: 222, startPoint y: 153, endPoint x: 237, endPoint y: 153, distance: 15.6
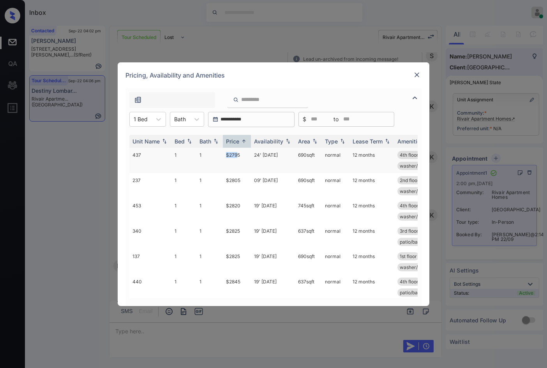
click at [237, 153] on tr "437 1 1 $2795 24' Jul 25 690 sqft normal 12 months 4th floor morning dew des...…" at bounding box center [332, 160] width 407 height 25
click at [240, 154] on td "$2795" at bounding box center [237, 160] width 28 height 25
drag, startPoint x: 243, startPoint y: 156, endPoint x: 225, endPoint y: 156, distance: 18.3
click at [225, 156] on td "$2795" at bounding box center [237, 160] width 28 height 25
copy td "$2795"
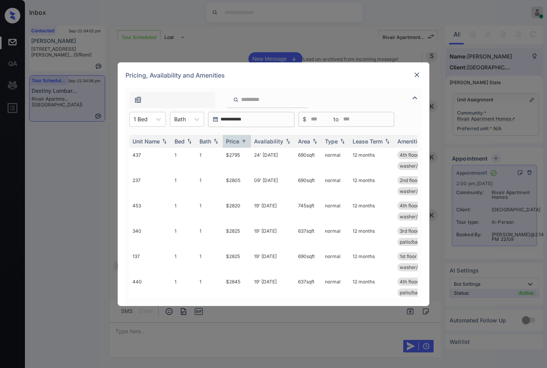
click at [127, 120] on div "**********" at bounding box center [273, 119] width 296 height 15
click at [132, 120] on div "1 Bed" at bounding box center [141, 118] width 22 height 11
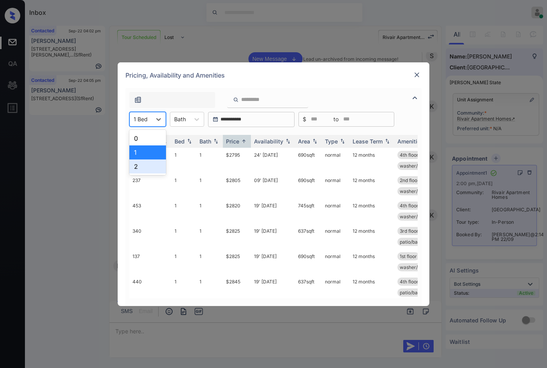
click at [146, 168] on div "2" at bounding box center [147, 166] width 37 height 14
click at [243, 141] on img at bounding box center [244, 141] width 8 height 6
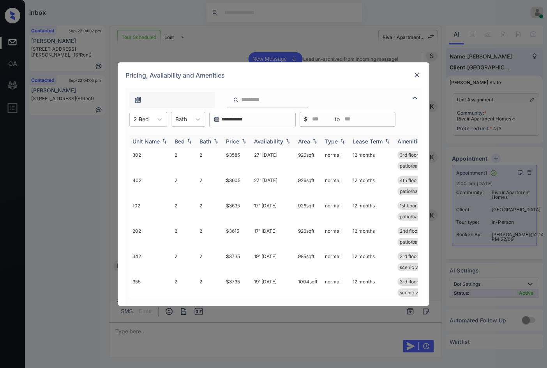
click at [243, 141] on img at bounding box center [244, 140] width 8 height 5
click at [245, 139] on img at bounding box center [244, 141] width 8 height 6
drag, startPoint x: 237, startPoint y: 153, endPoint x: 242, endPoint y: 153, distance: 5.1
click at [242, 153] on td "$3585" at bounding box center [237, 160] width 28 height 25
copy td "$3585"
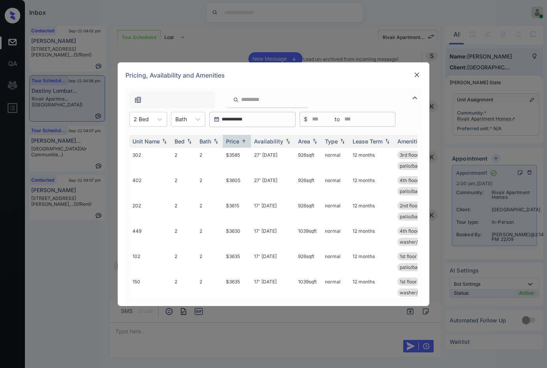
click at [93, 188] on div "**********" at bounding box center [273, 184] width 547 height 368
click at [418, 76] on img at bounding box center [417, 75] width 8 height 8
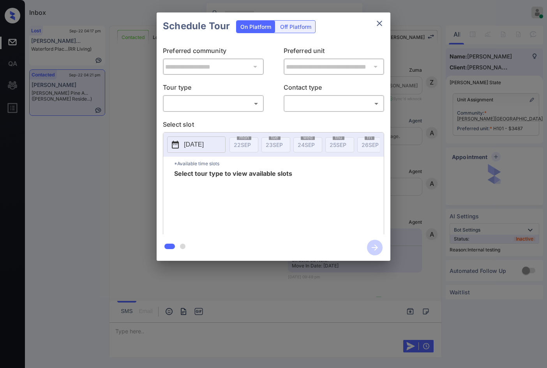
scroll to position [4437, 0]
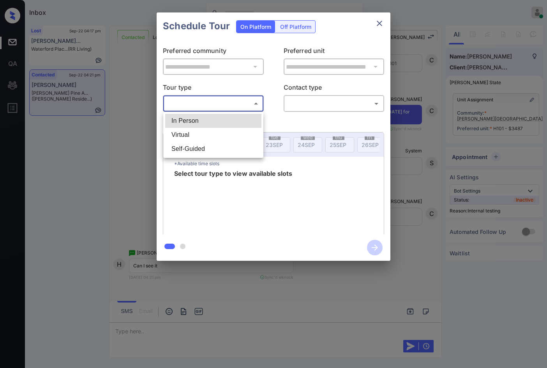
click at [248, 107] on body "Inbox Jezcil Usanastre Online Set yourself offline Set yourself on break Profil…" at bounding box center [273, 184] width 547 height 368
click at [236, 119] on li "In Person" at bounding box center [213, 121] width 96 height 14
type input "********"
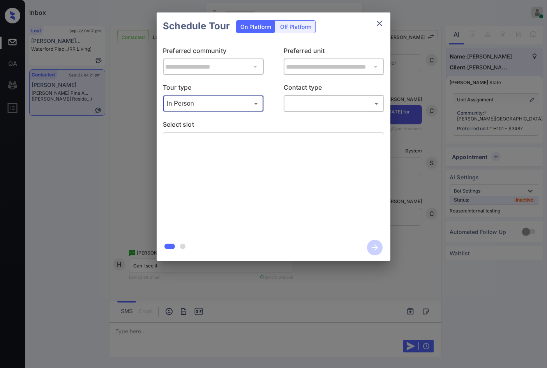
click at [305, 102] on body "Inbox Jezcil Usanastre Online Set yourself offline Set yourself on break Profil…" at bounding box center [273, 184] width 547 height 368
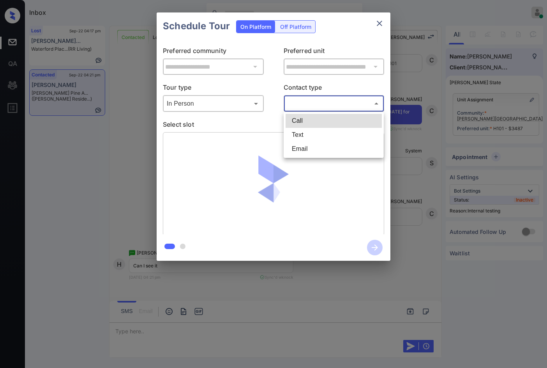
click at [309, 130] on li "Text" at bounding box center [333, 135] width 96 height 14
type input "****"
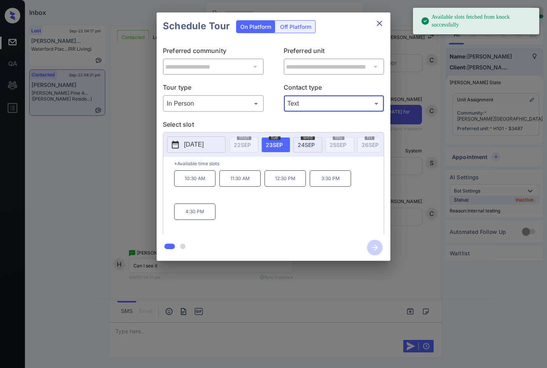
click at [204, 146] on p "[DATE]" at bounding box center [194, 144] width 20 height 9
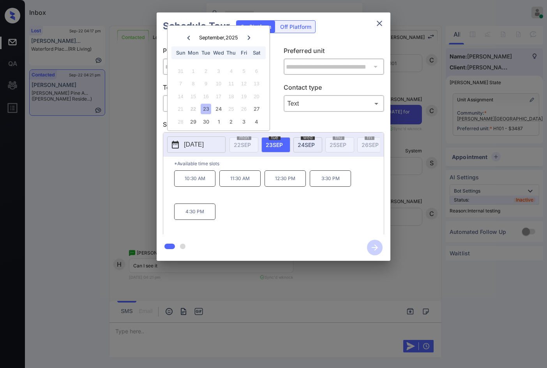
click at [147, 219] on div "**********" at bounding box center [273, 136] width 547 height 273
